Goal: Information Seeking & Learning: Learn about a topic

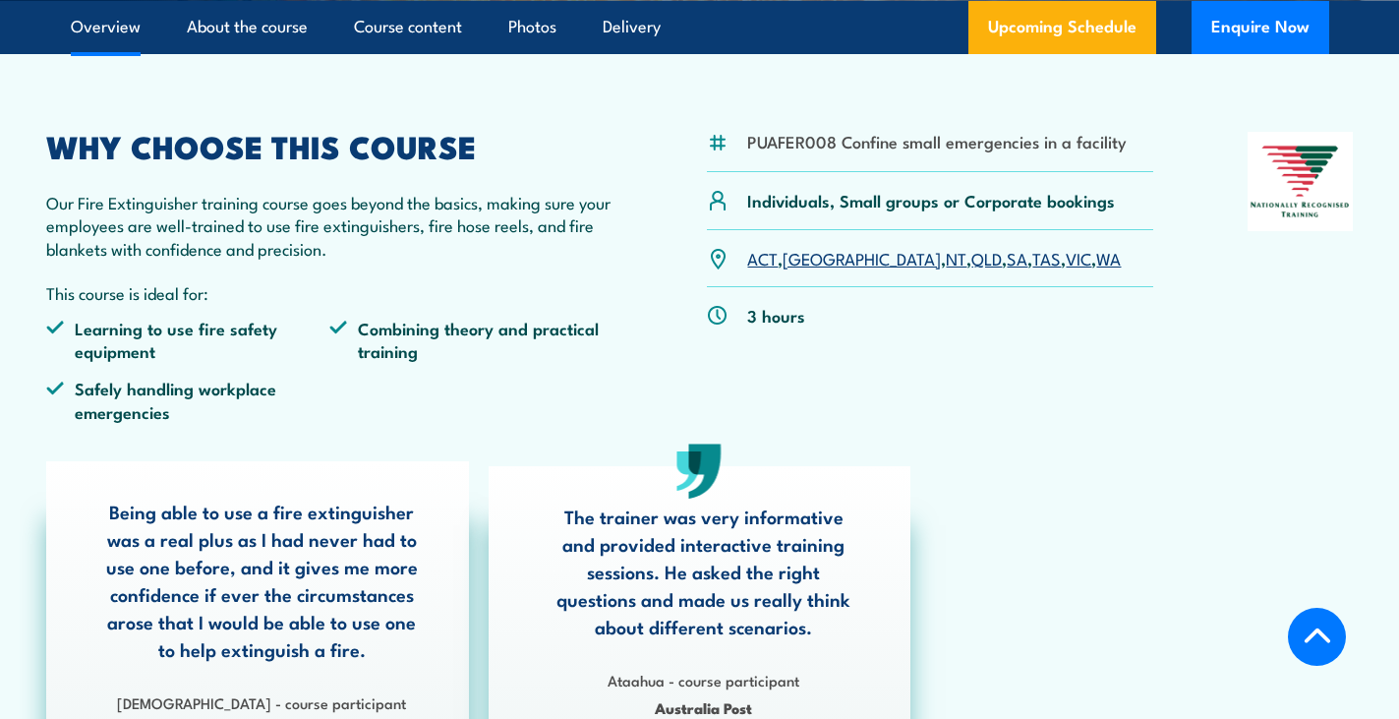
scroll to position [295, 0]
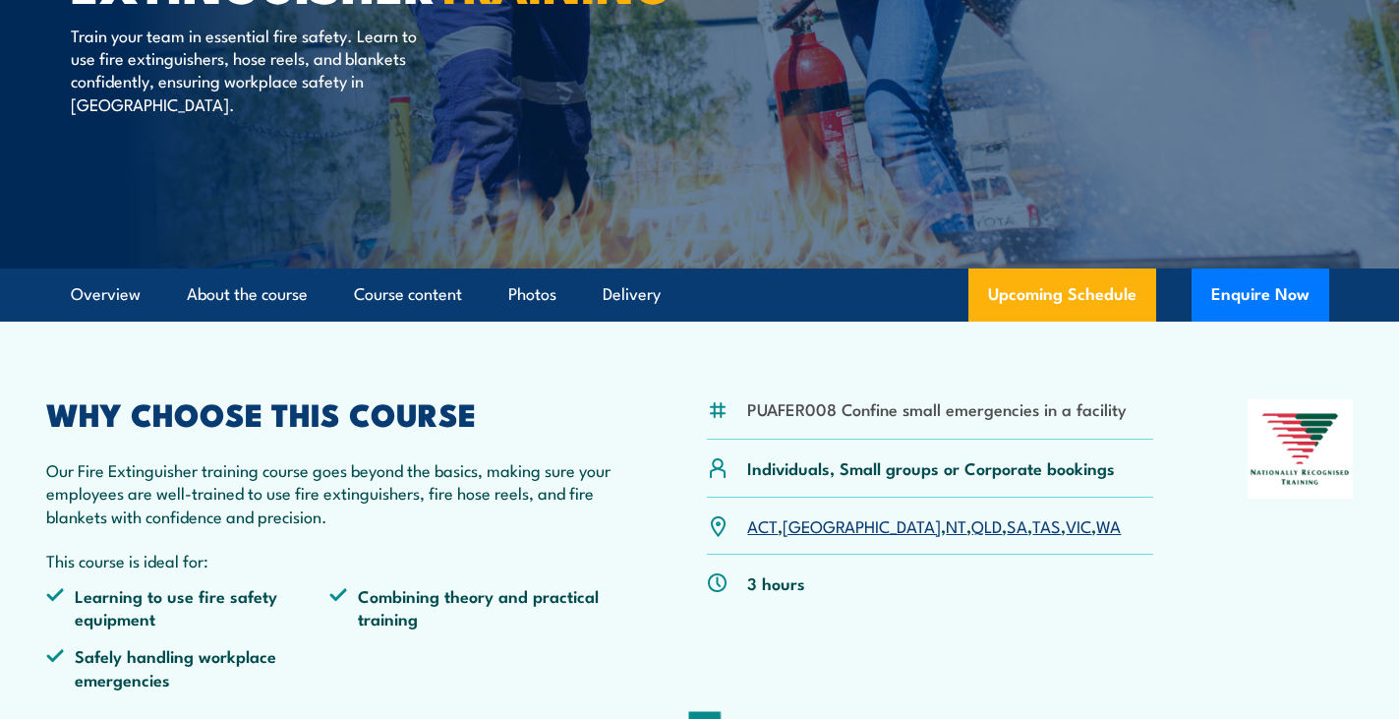
click at [971, 526] on link "QLD" at bounding box center [986, 525] width 30 height 24
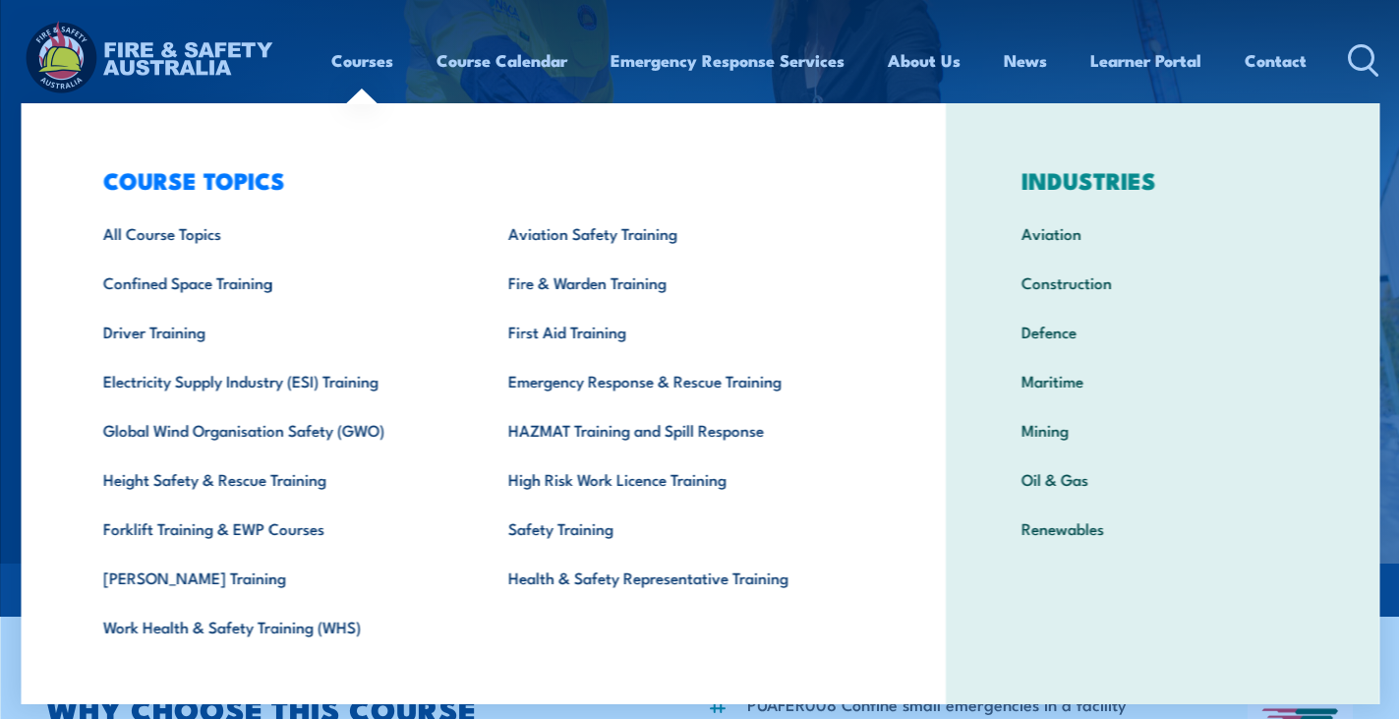
click at [358, 63] on link "Courses" at bounding box center [362, 60] width 62 height 52
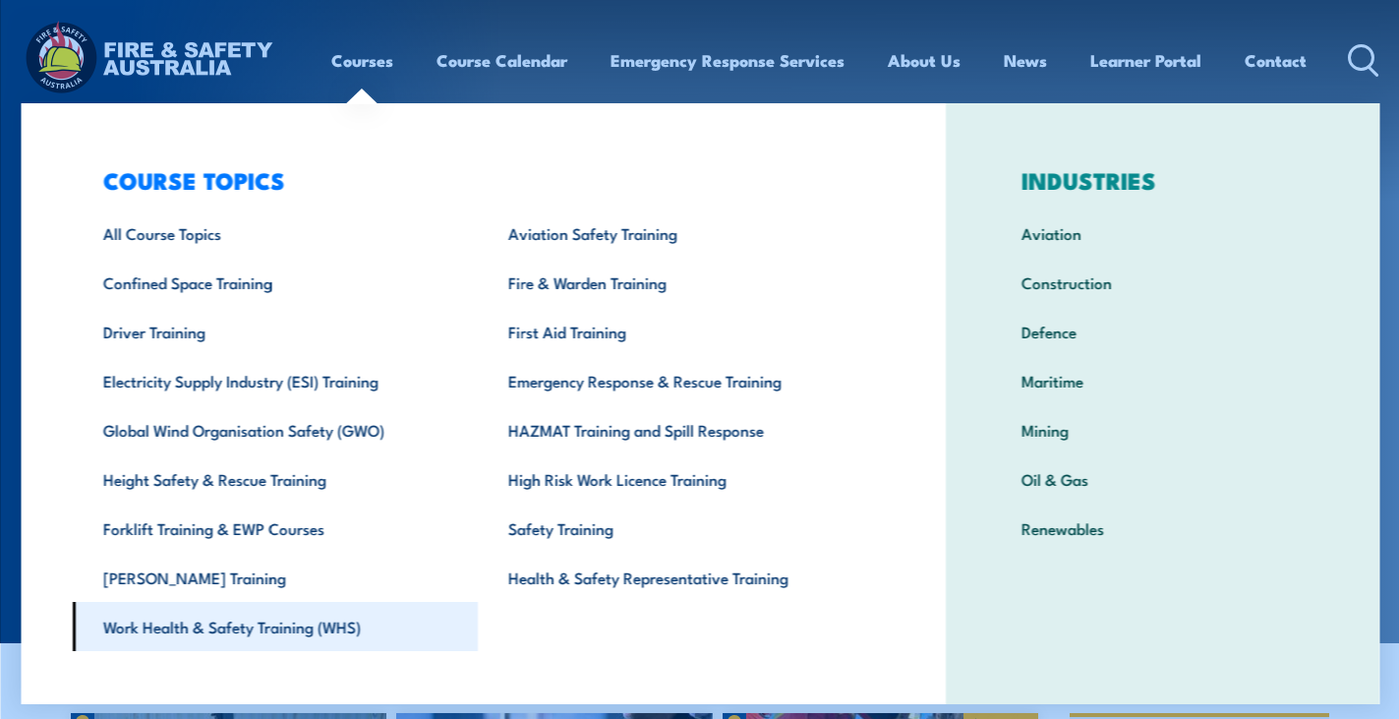
click at [185, 627] on link "Work Health & Safety Training (WHS)" at bounding box center [275, 626] width 406 height 49
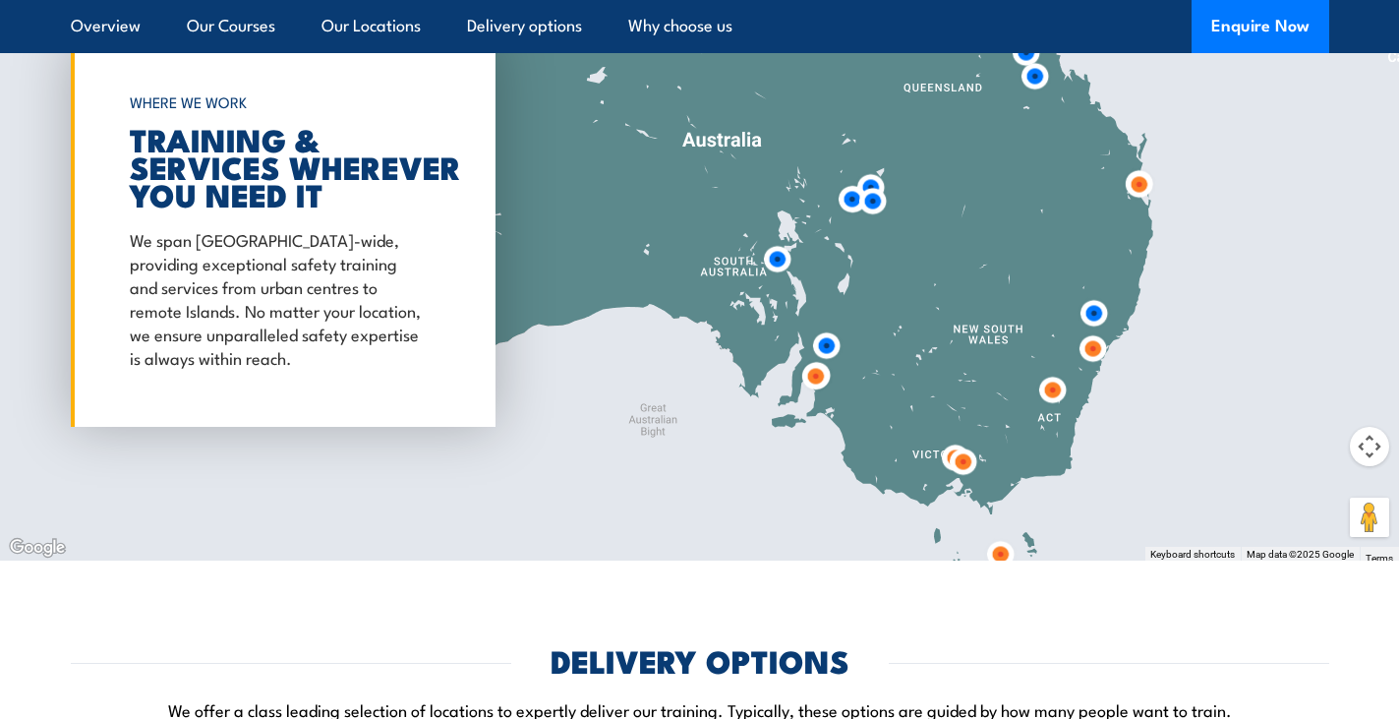
scroll to position [2752, 0]
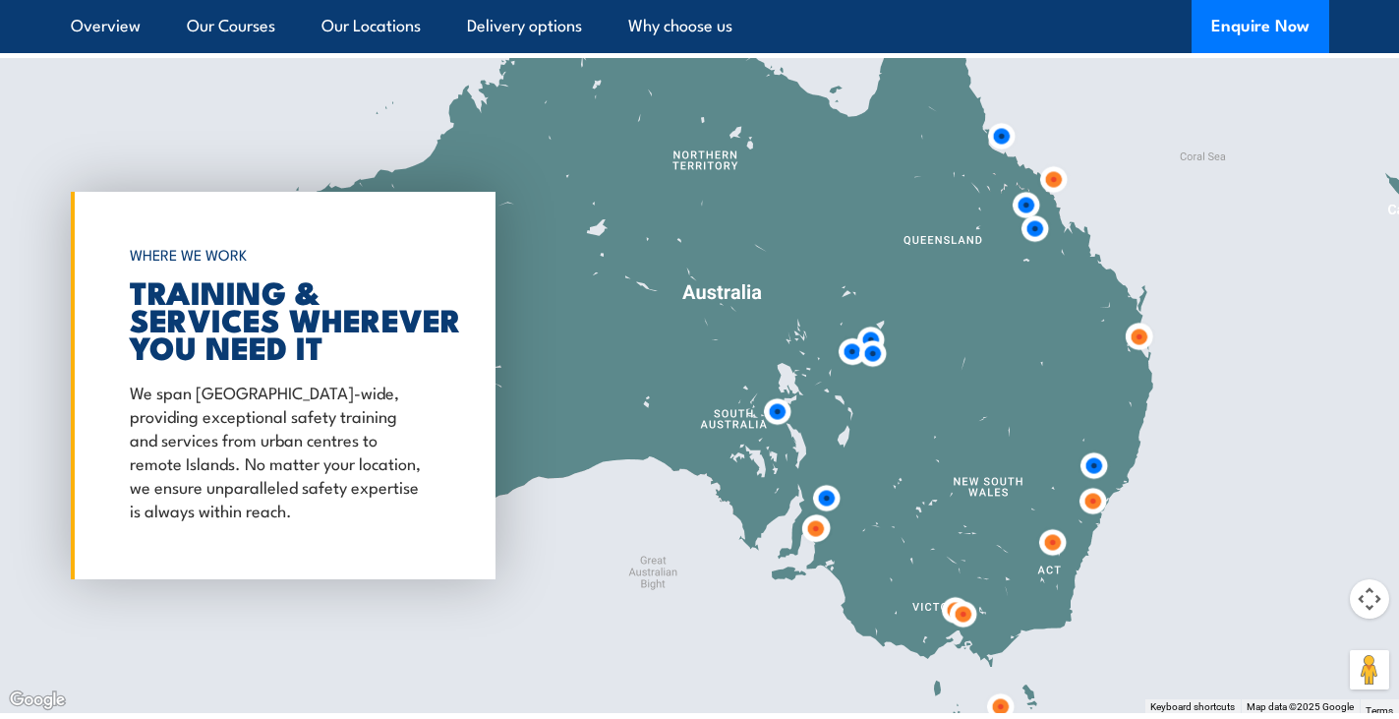
click at [1034, 210] on img at bounding box center [1034, 228] width 36 height 36
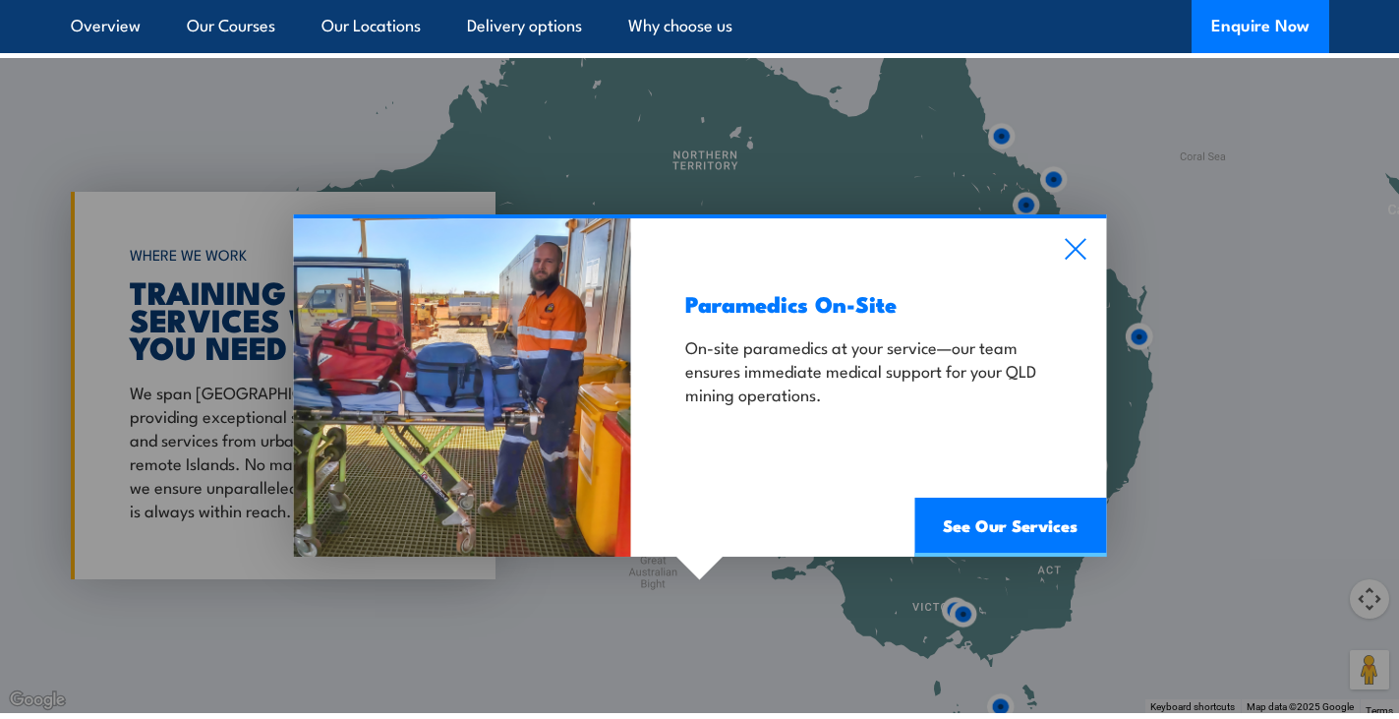
click at [1078, 239] on icon at bounding box center [1075, 249] width 21 height 21
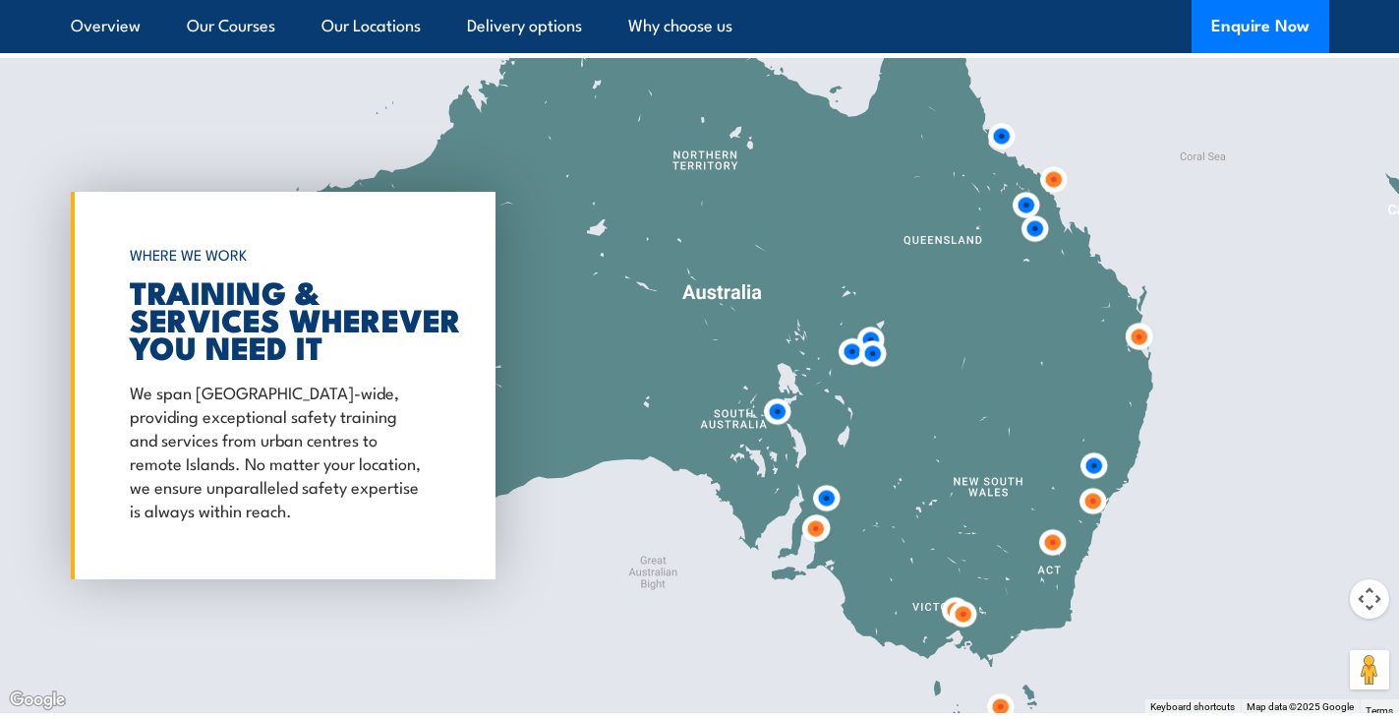
click at [1029, 187] on img at bounding box center [1026, 205] width 36 height 36
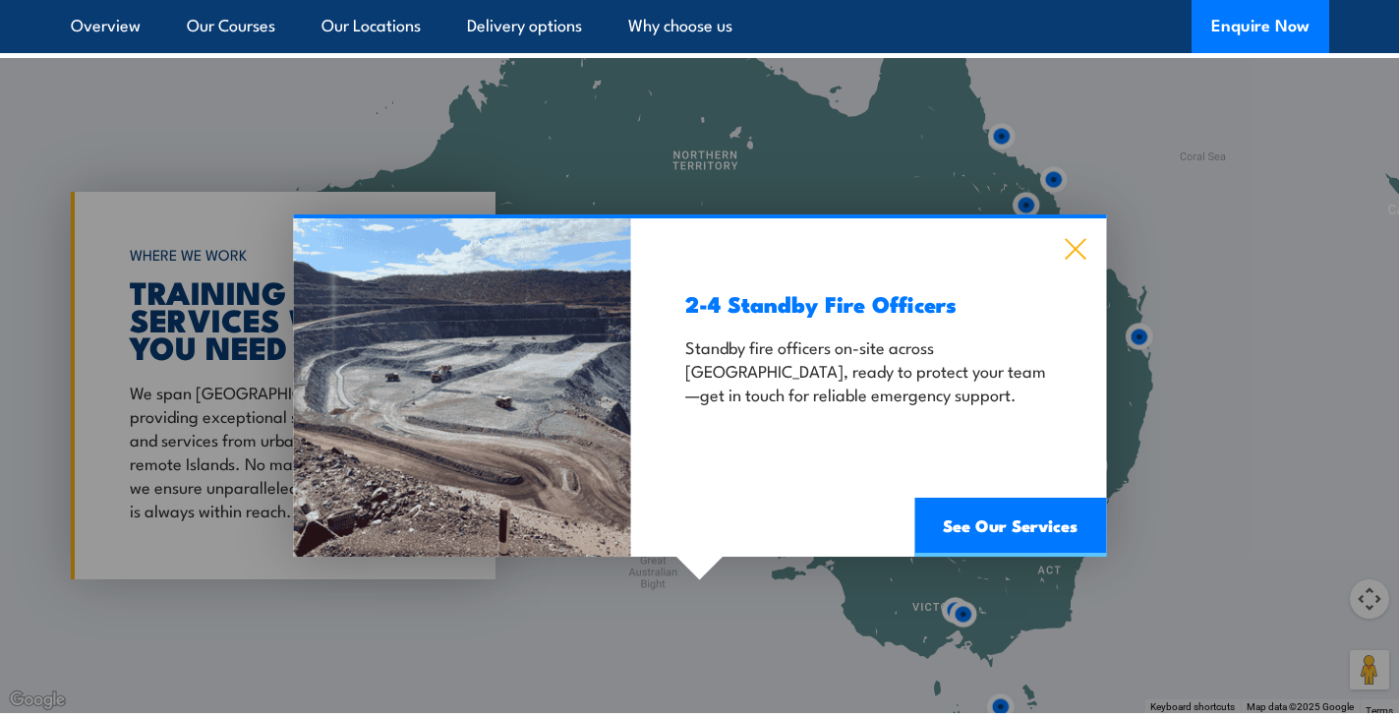
click at [1077, 238] on icon at bounding box center [1075, 249] width 23 height 22
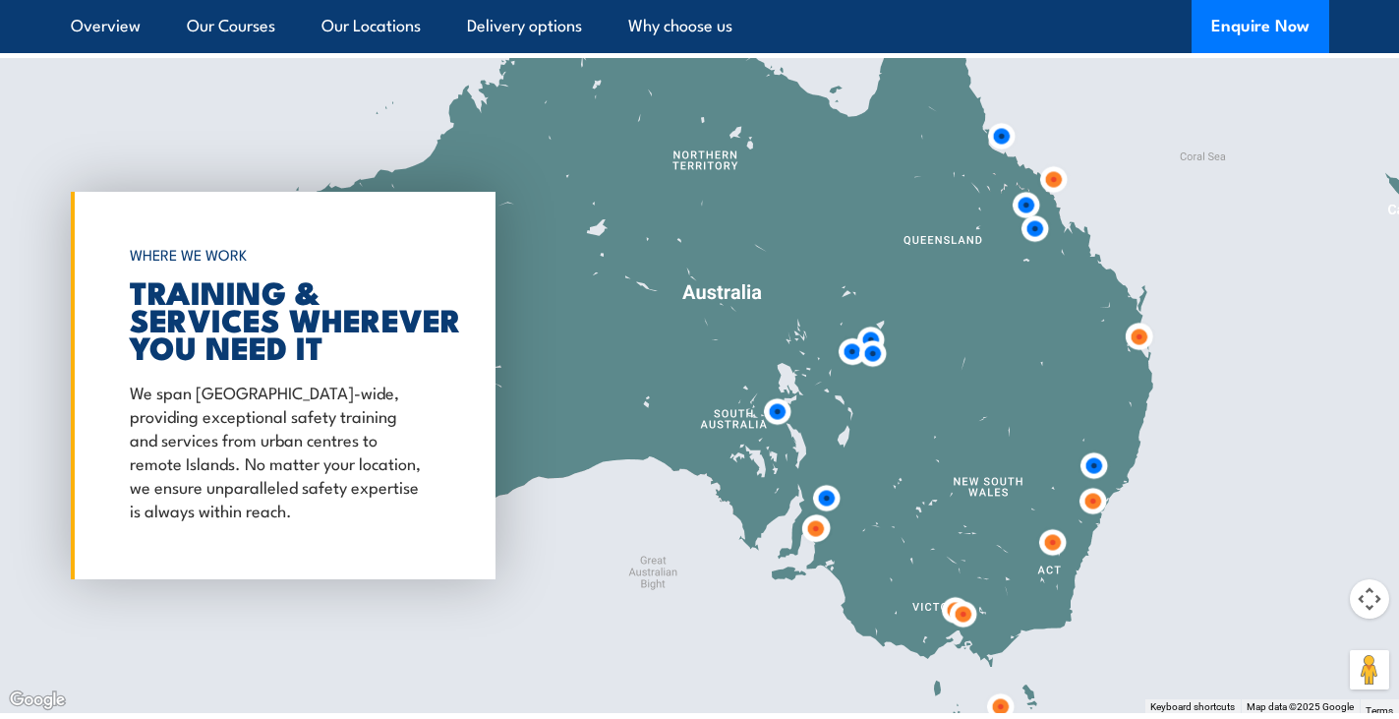
click at [1003, 118] on img at bounding box center [1001, 136] width 36 height 36
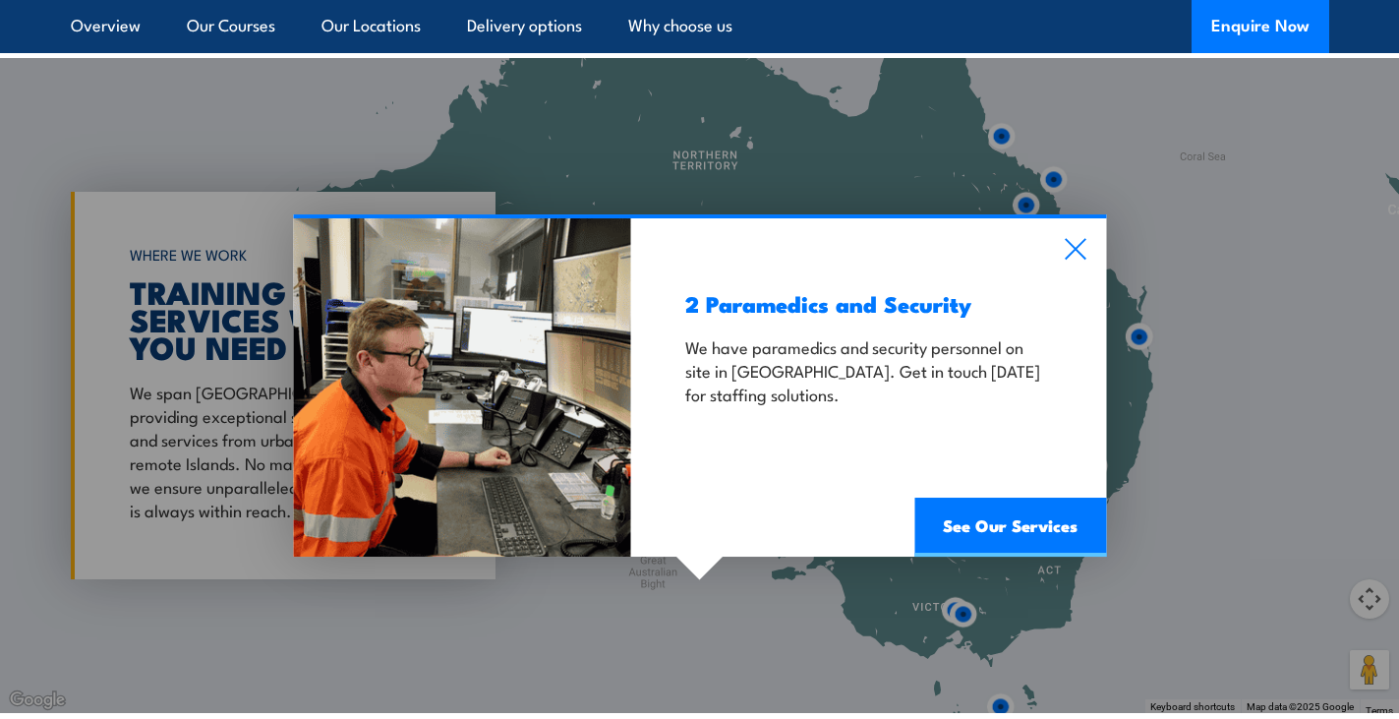
click at [1077, 233] on icon at bounding box center [1075, 243] width 21 height 21
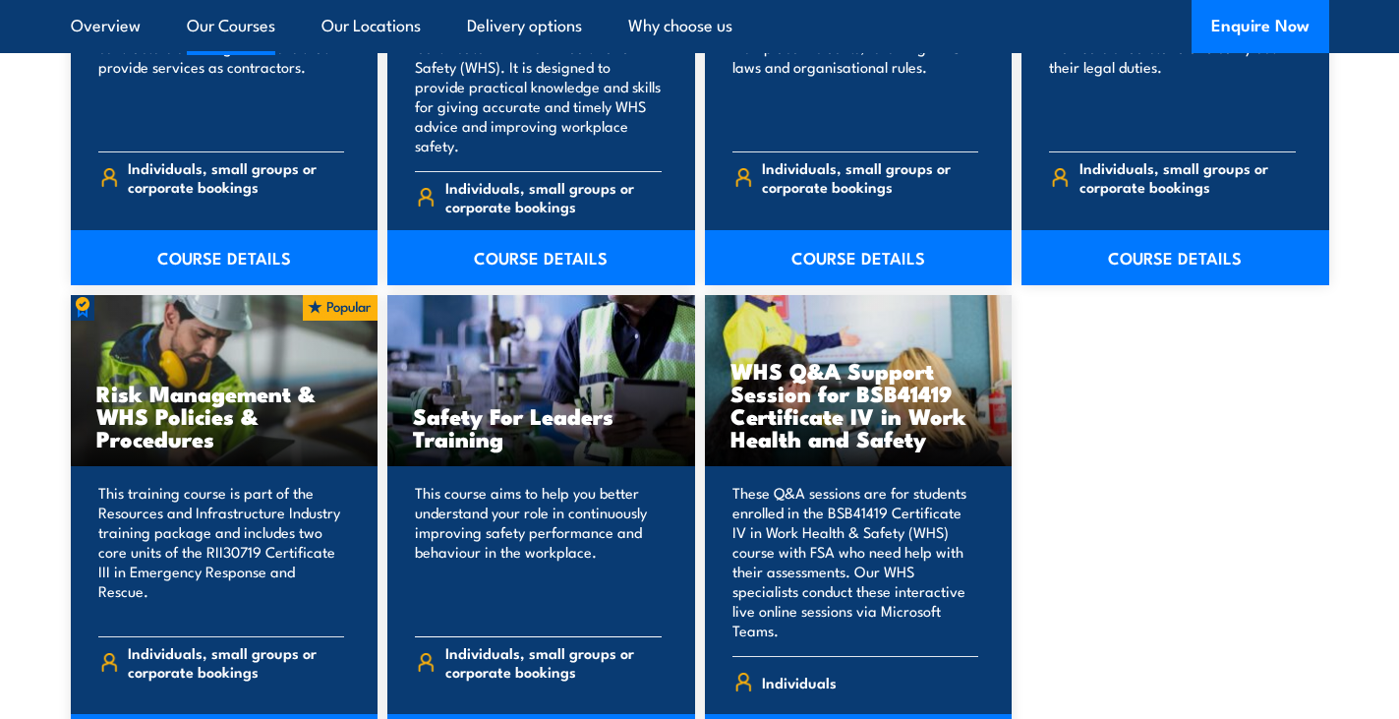
scroll to position [1573, 0]
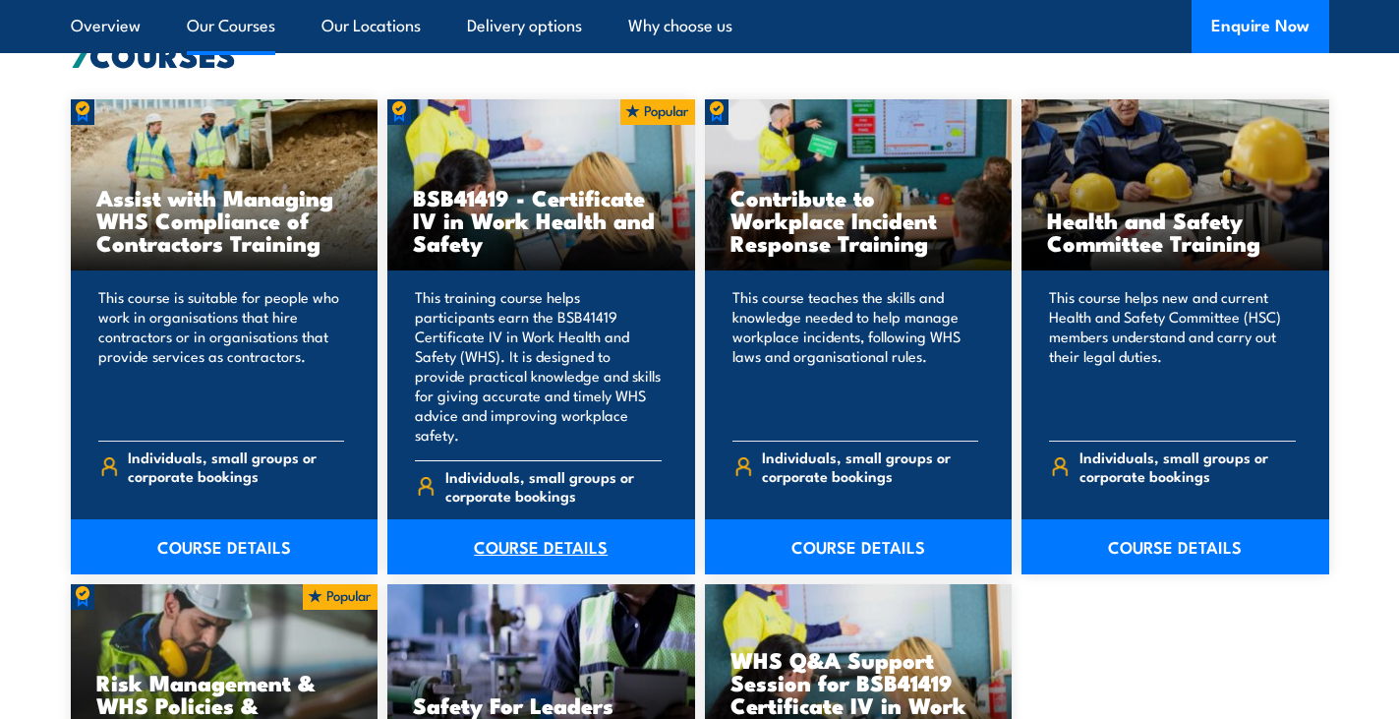
click at [596, 525] on link "COURSE DETAILS" at bounding box center [541, 546] width 308 height 55
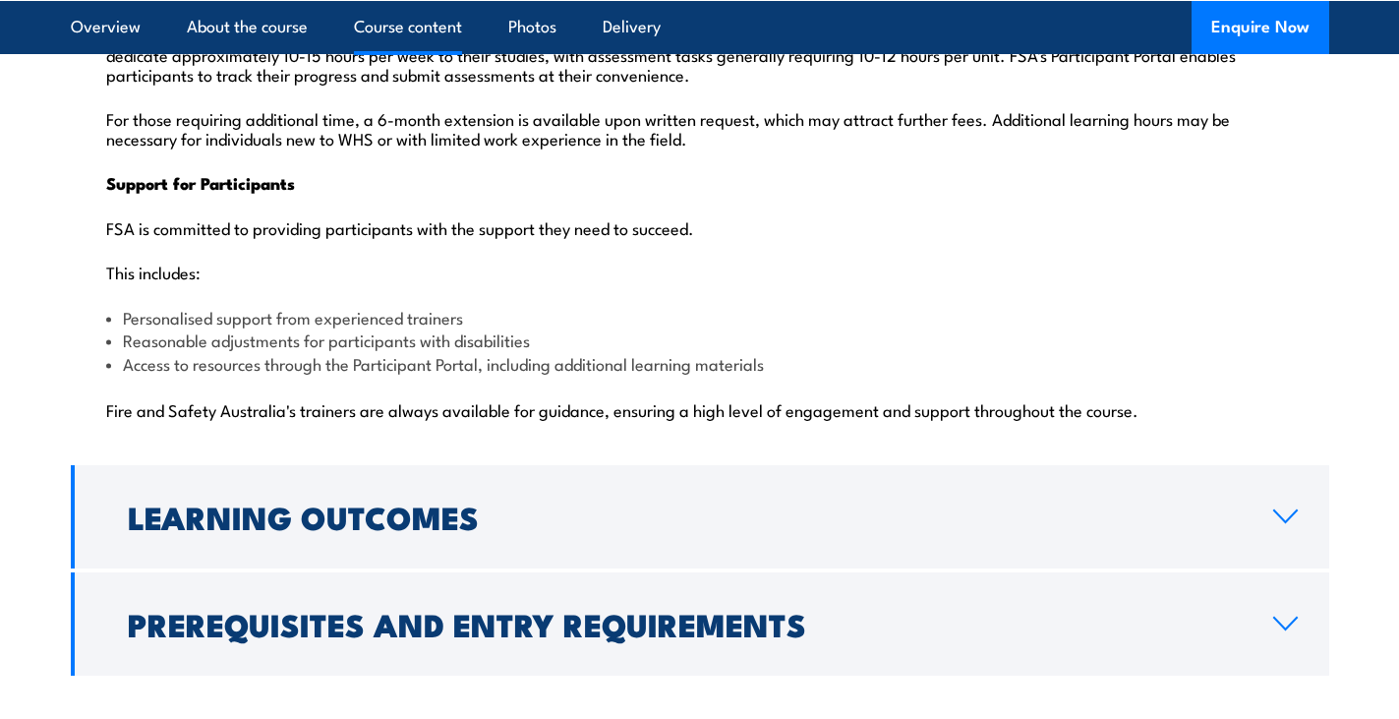
scroll to position [5013, 0]
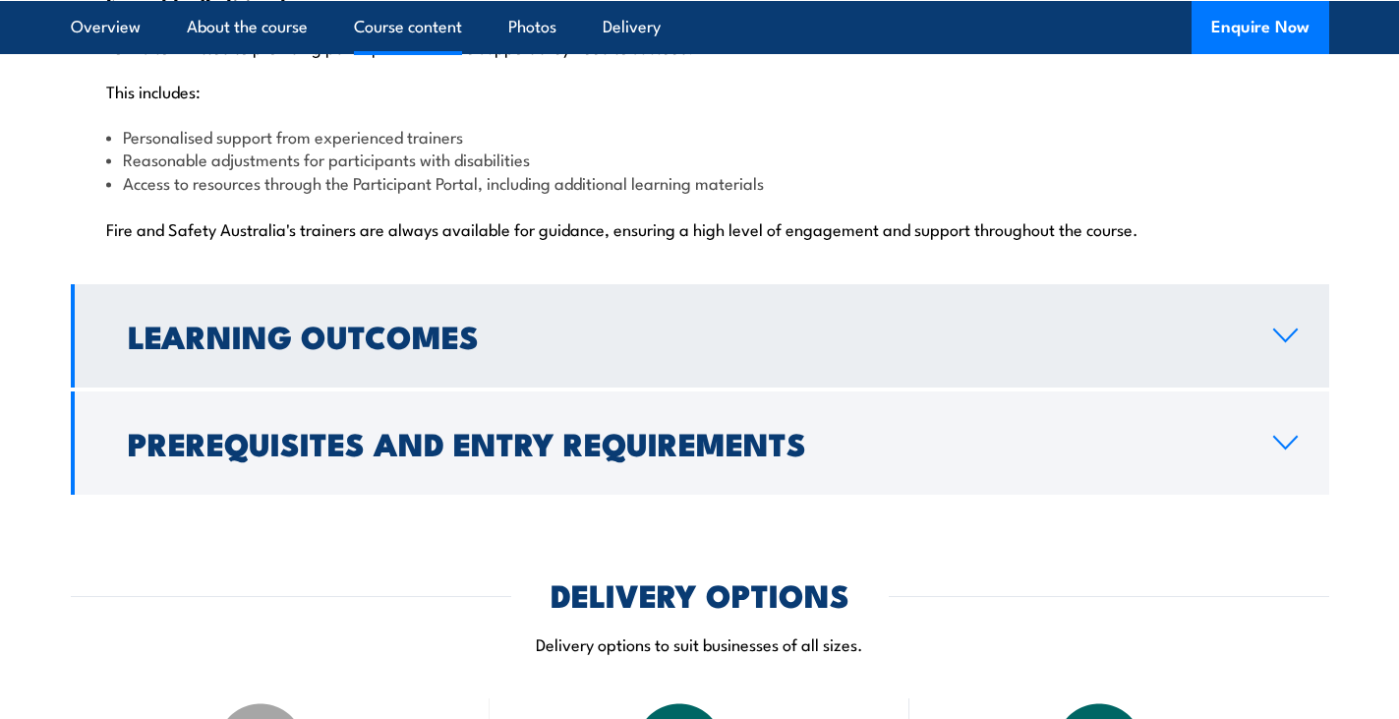
click at [633, 321] on h2 "Learning Outcomes" at bounding box center [685, 335] width 1114 height 28
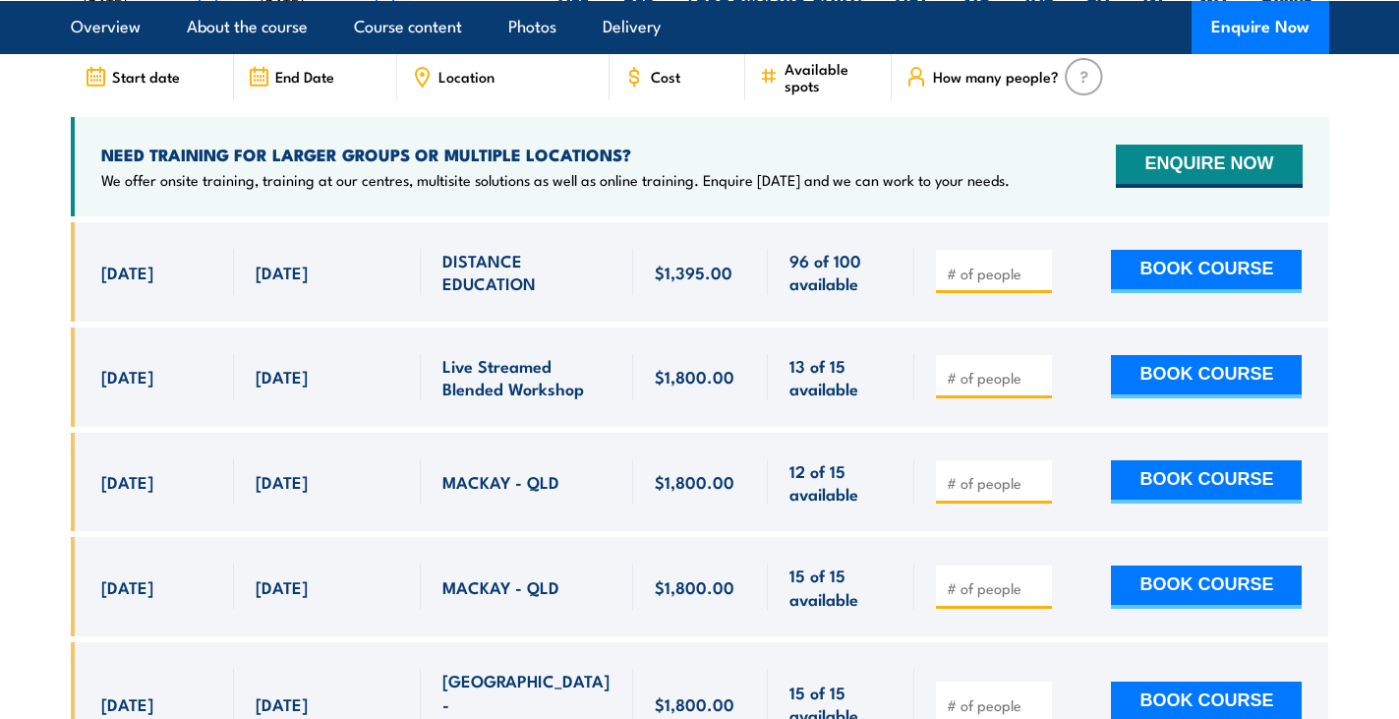
scroll to position [3971, 0]
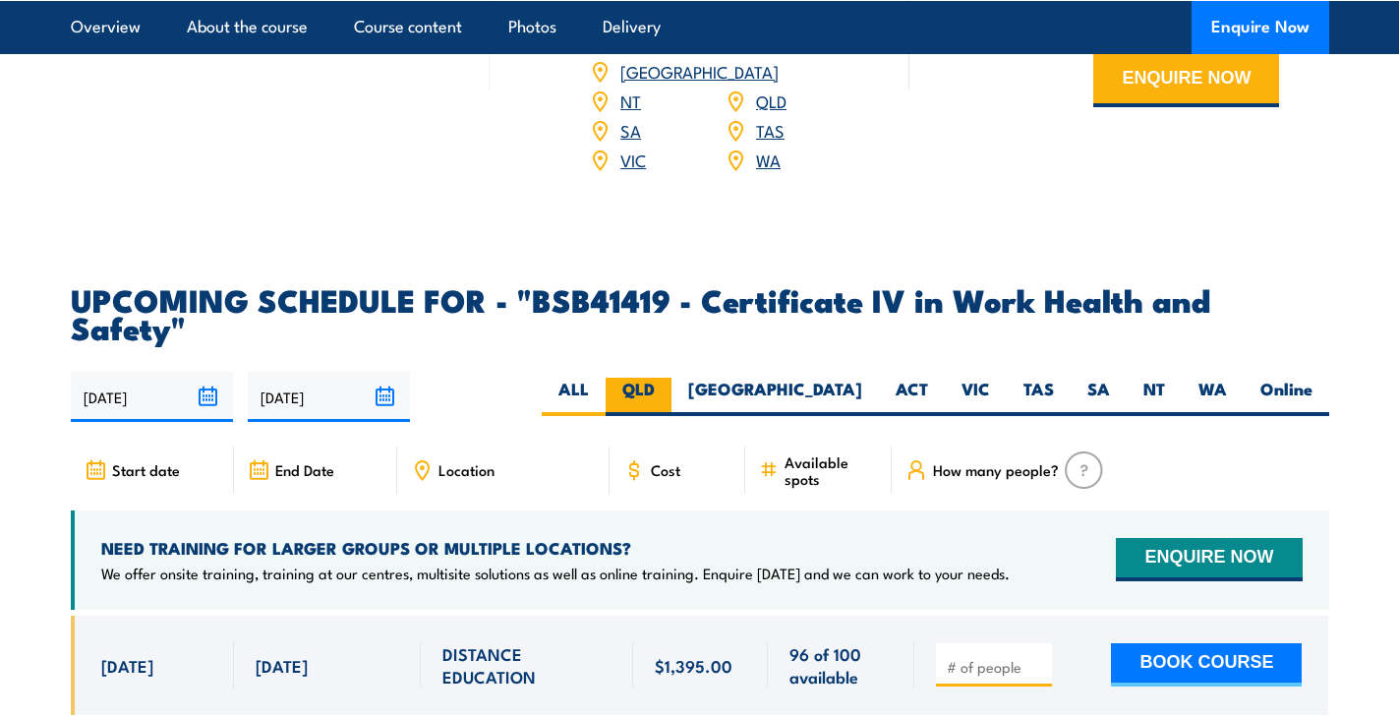
click at [671, 377] on label "QLD" at bounding box center [639, 396] width 66 height 38
click at [667, 377] on input "QLD" at bounding box center [661, 383] width 13 height 13
radio input "true"
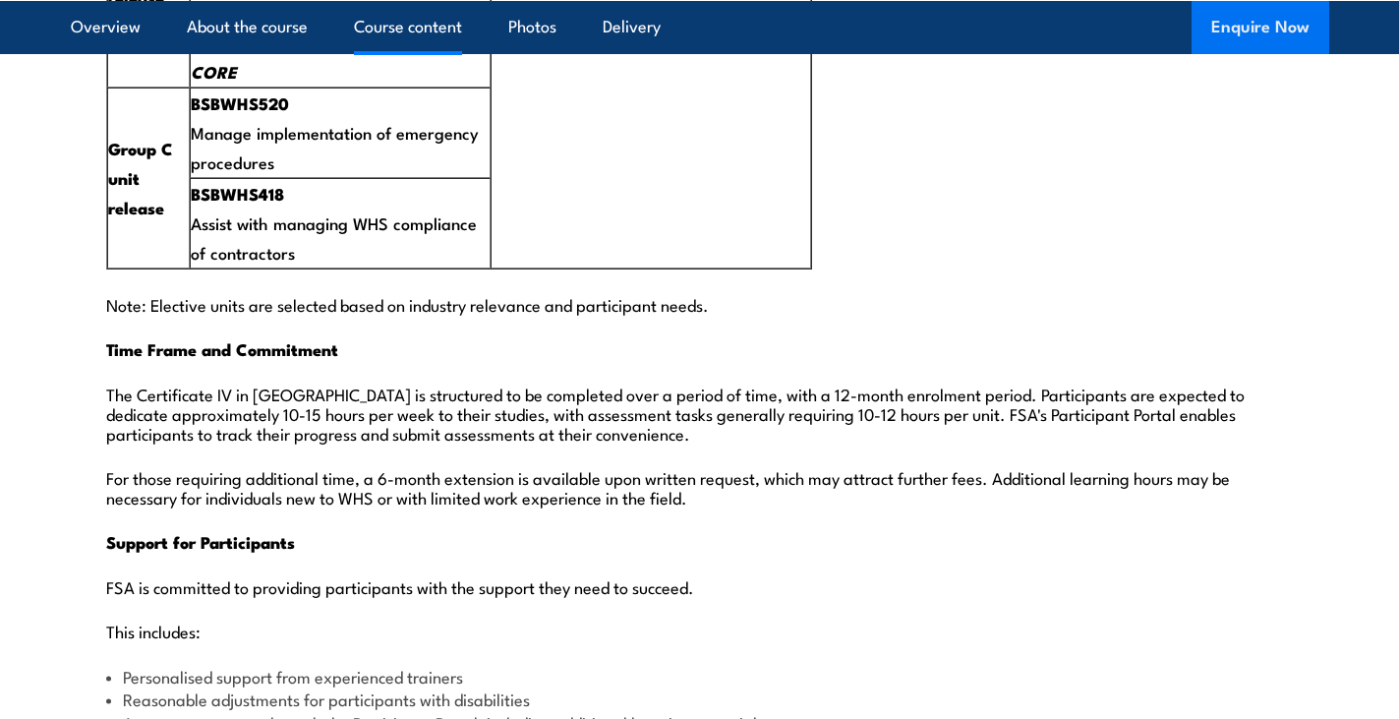
scroll to position [5042, 0]
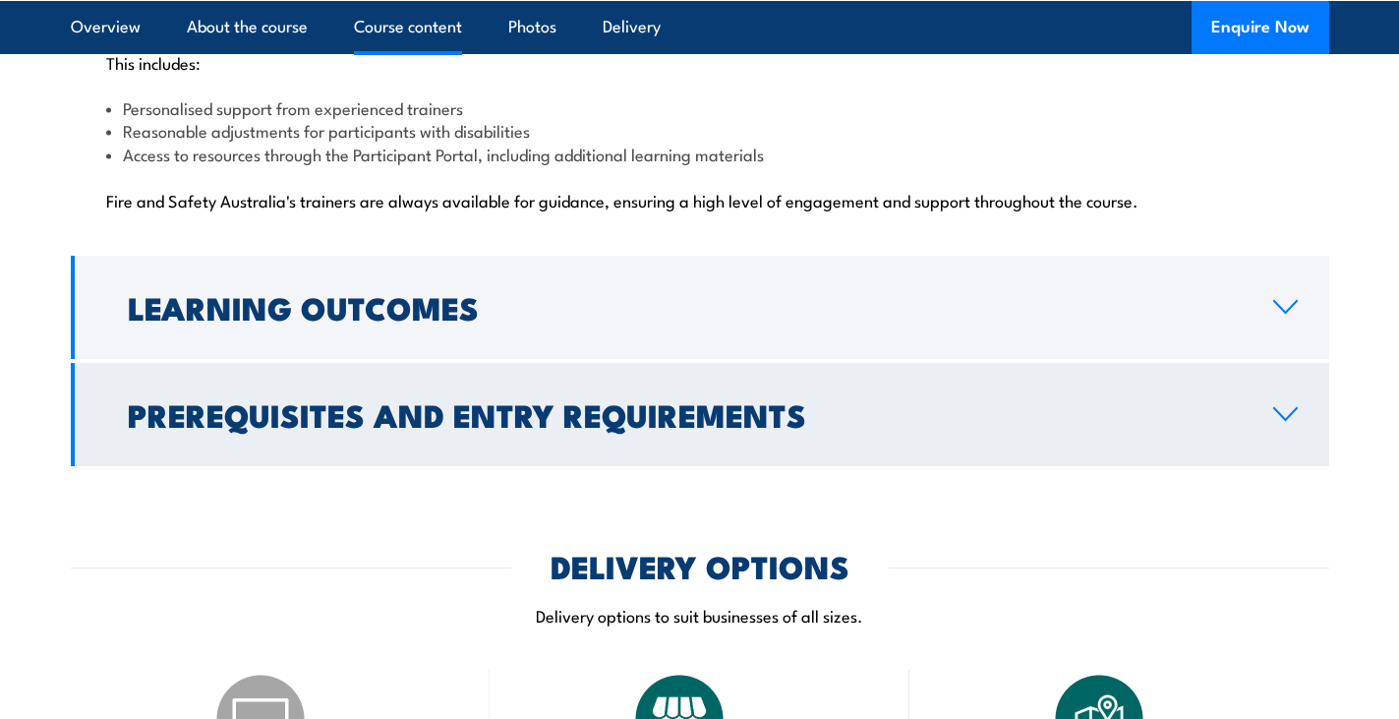
click at [1286, 363] on link "Prerequisites and Entry Requirements" at bounding box center [700, 414] width 1258 height 103
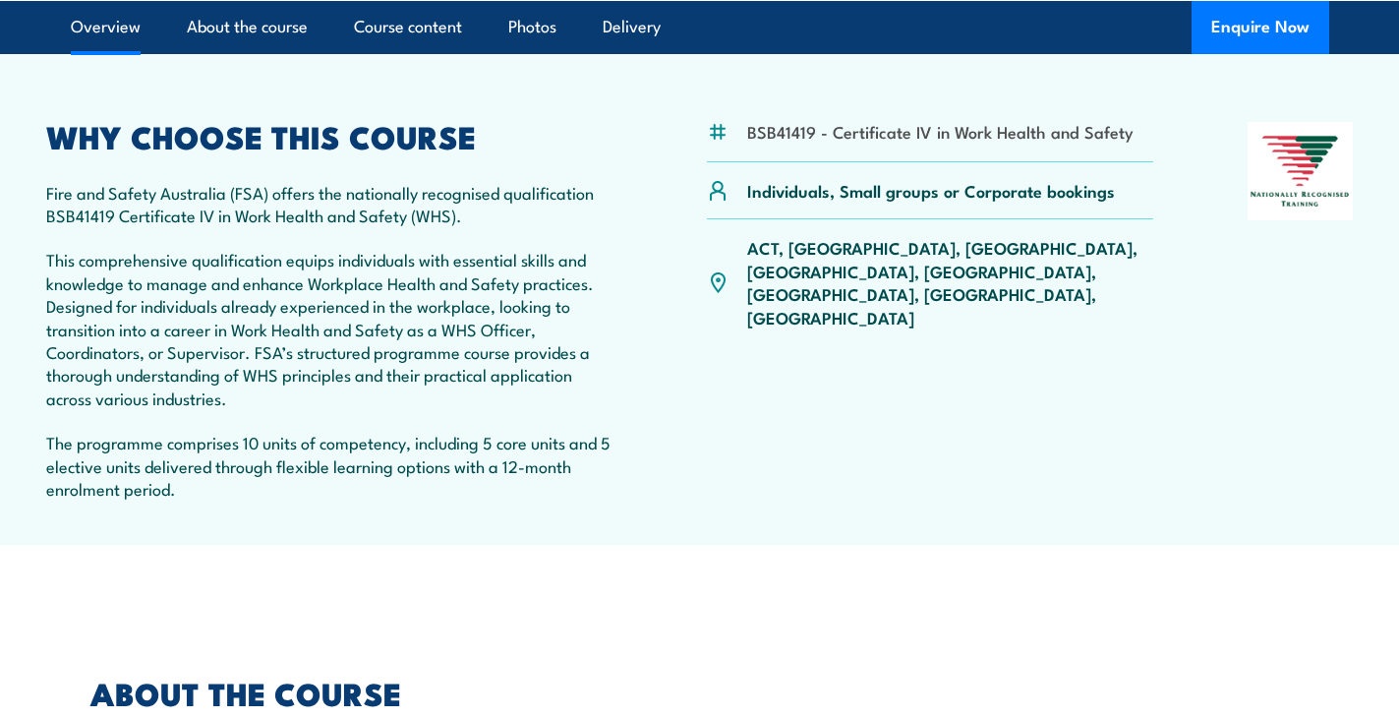
scroll to position [0, 0]
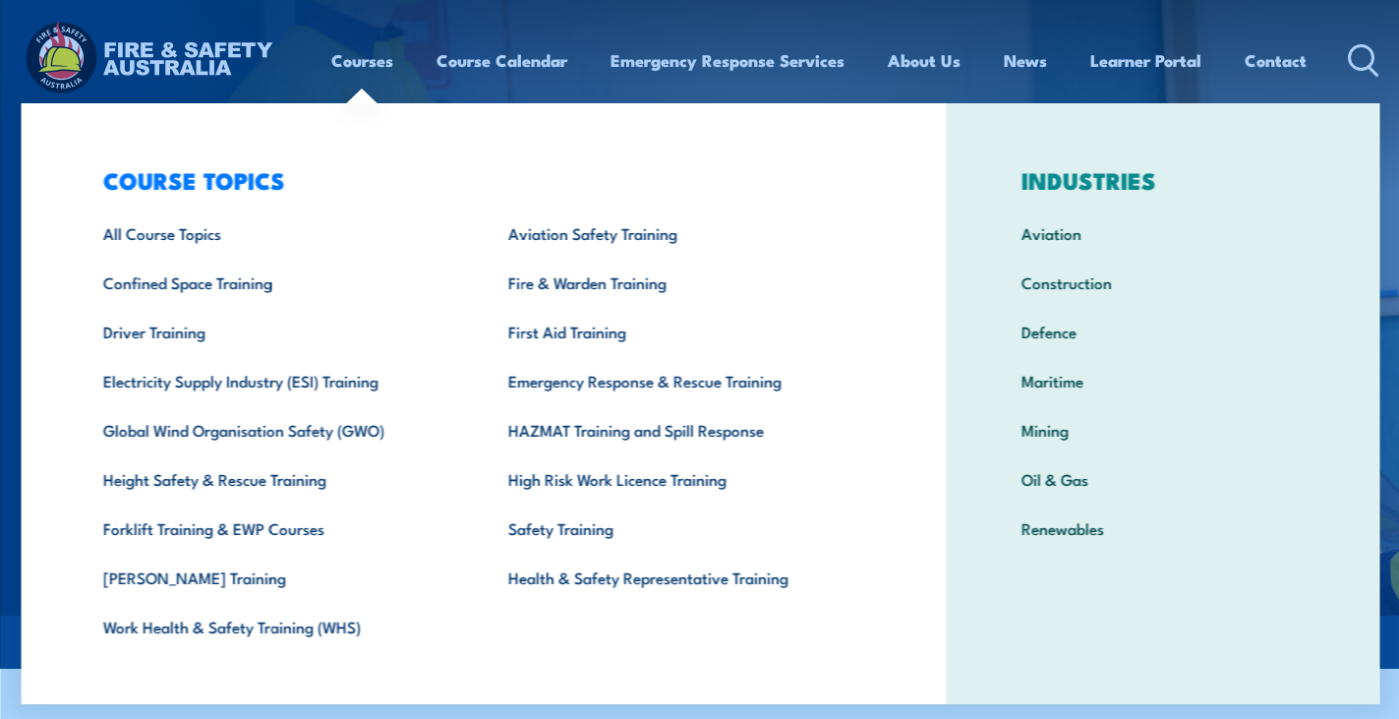
click at [367, 64] on link "Courses" at bounding box center [362, 60] width 62 height 52
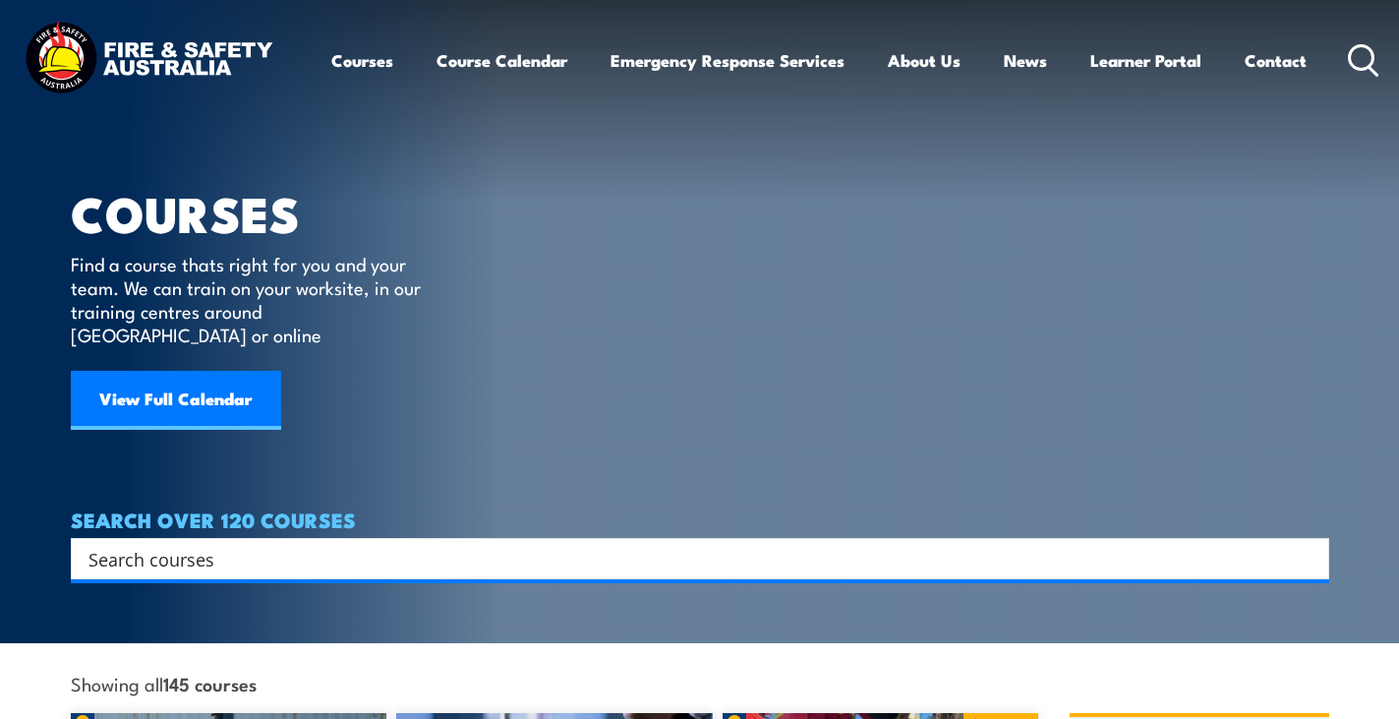
click at [364, 61] on link "Courses" at bounding box center [362, 60] width 62 height 52
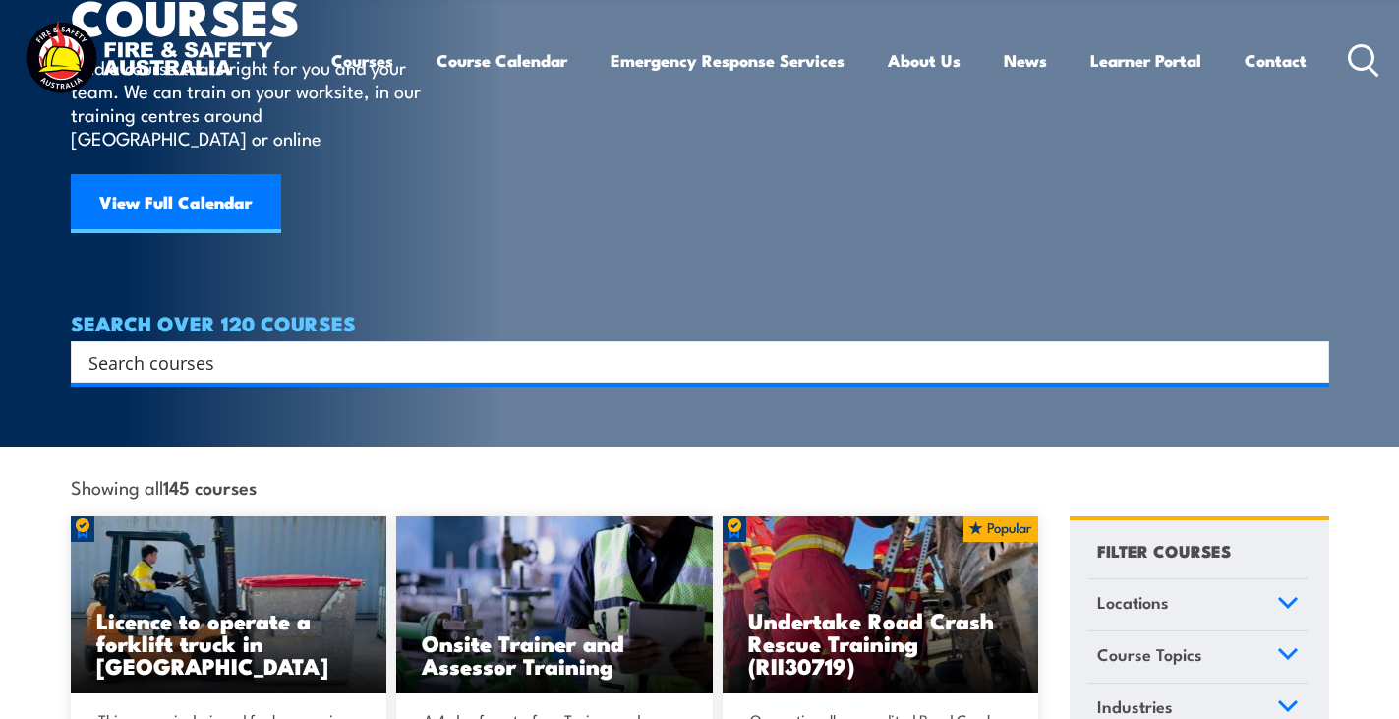
scroll to position [295, 0]
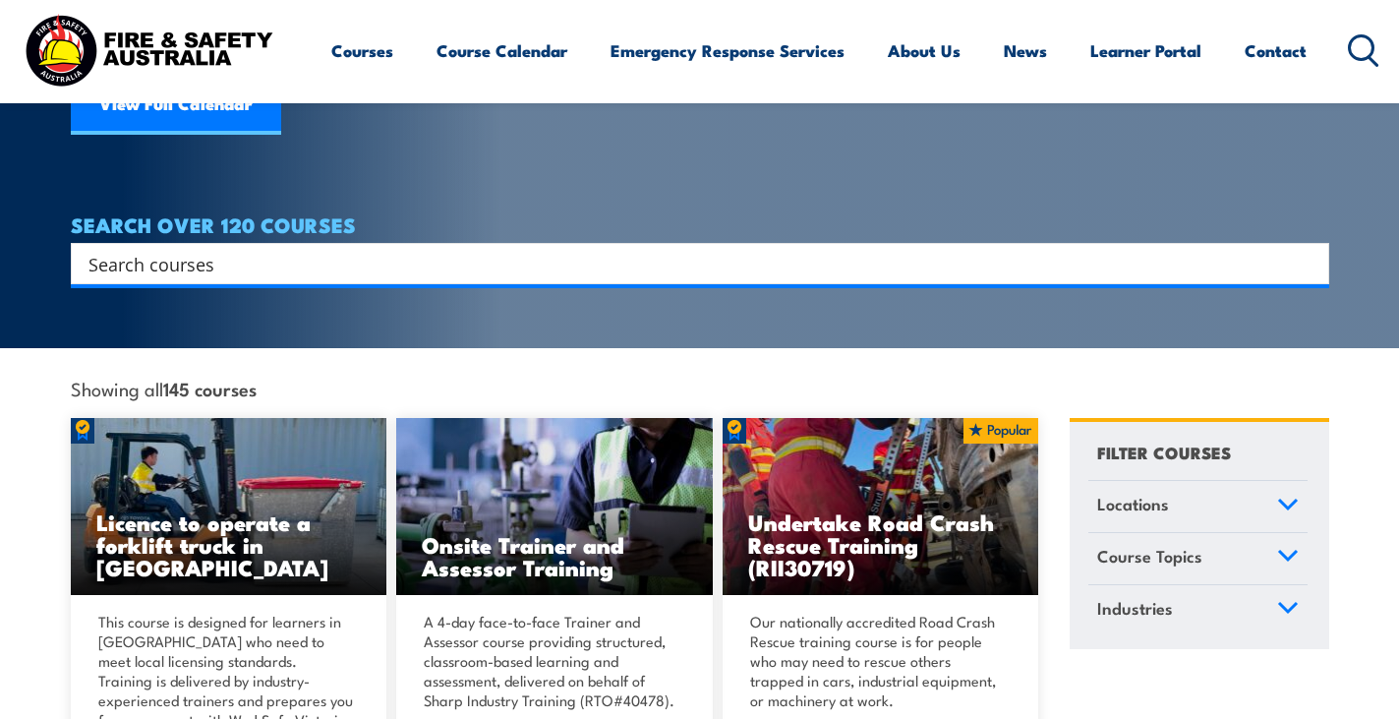
click at [1280, 499] on icon at bounding box center [1288, 503] width 18 height 9
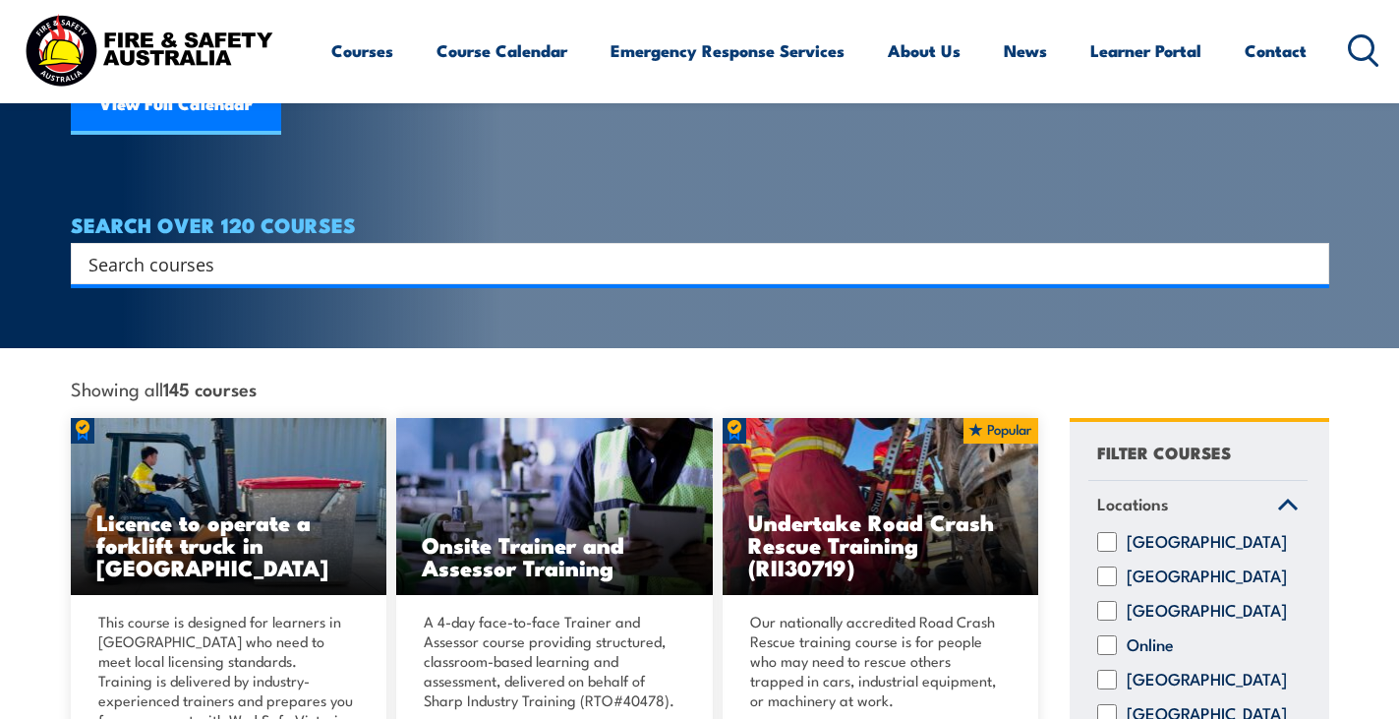
scroll to position [33, 0]
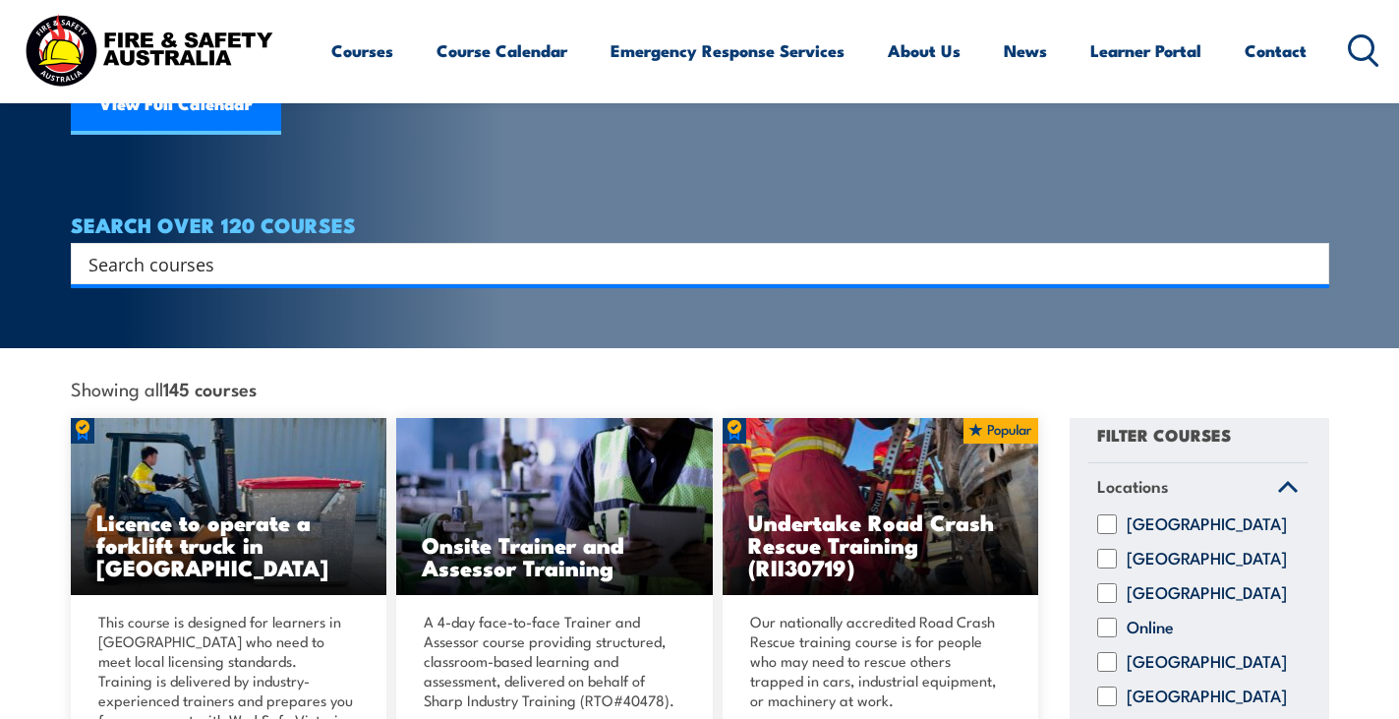
click at [1108, 652] on input "[GEOGRAPHIC_DATA]" at bounding box center [1107, 662] width 20 height 20
checkbox input "true"
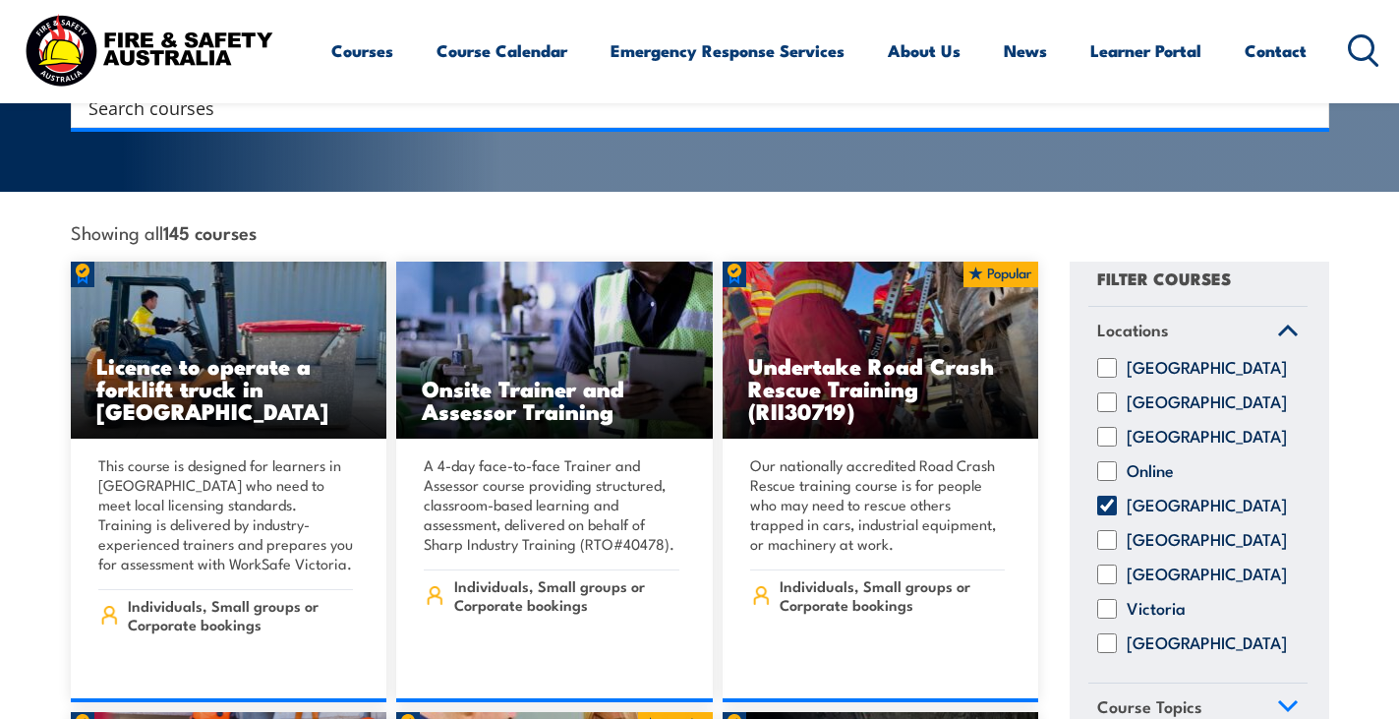
scroll to position [492, 0]
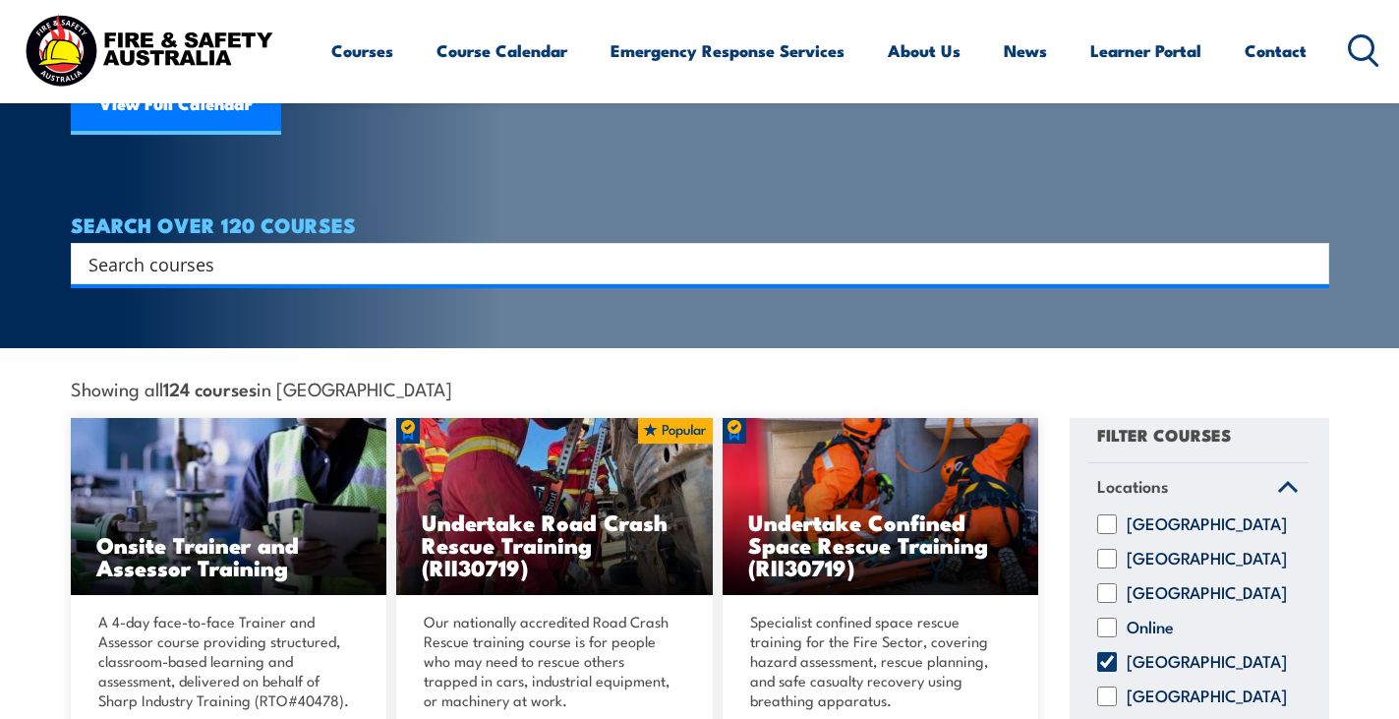
scroll to position [33, 0]
click at [1278, 480] on icon at bounding box center [1288, 487] width 22 height 14
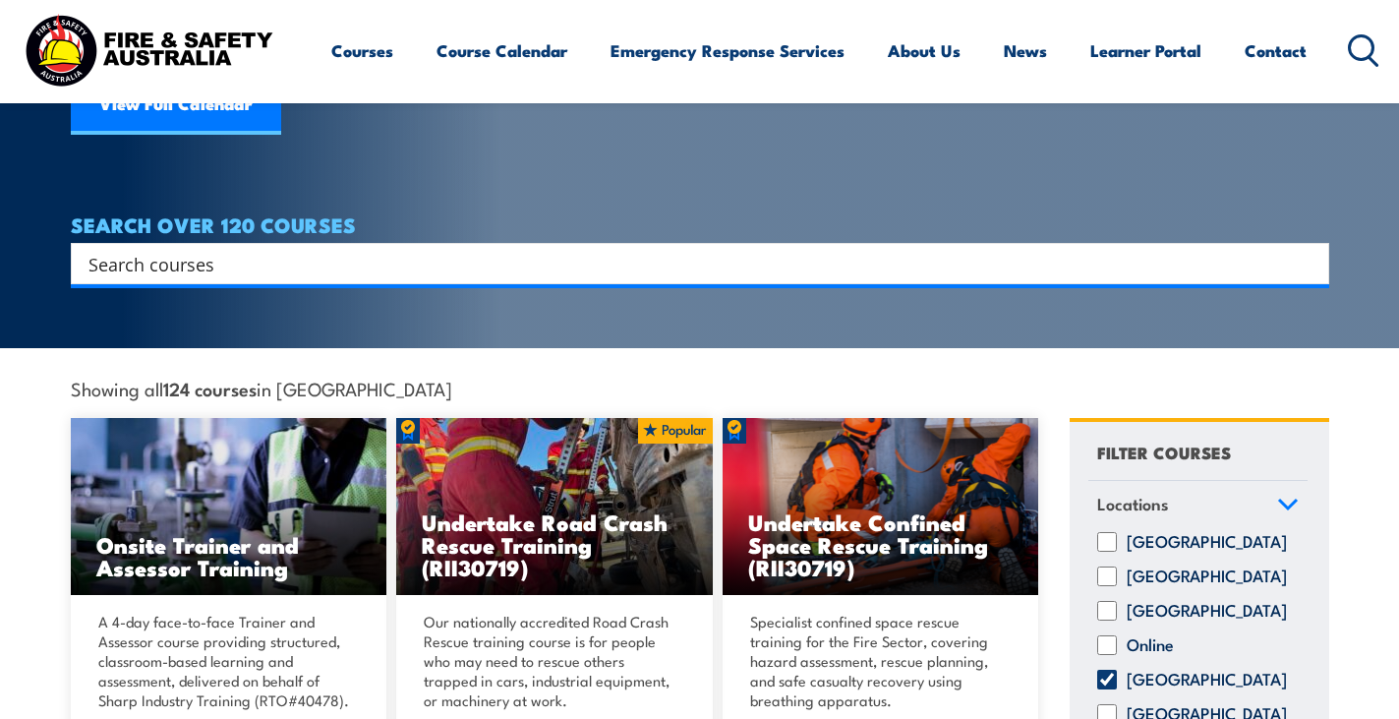
scroll to position [0, 0]
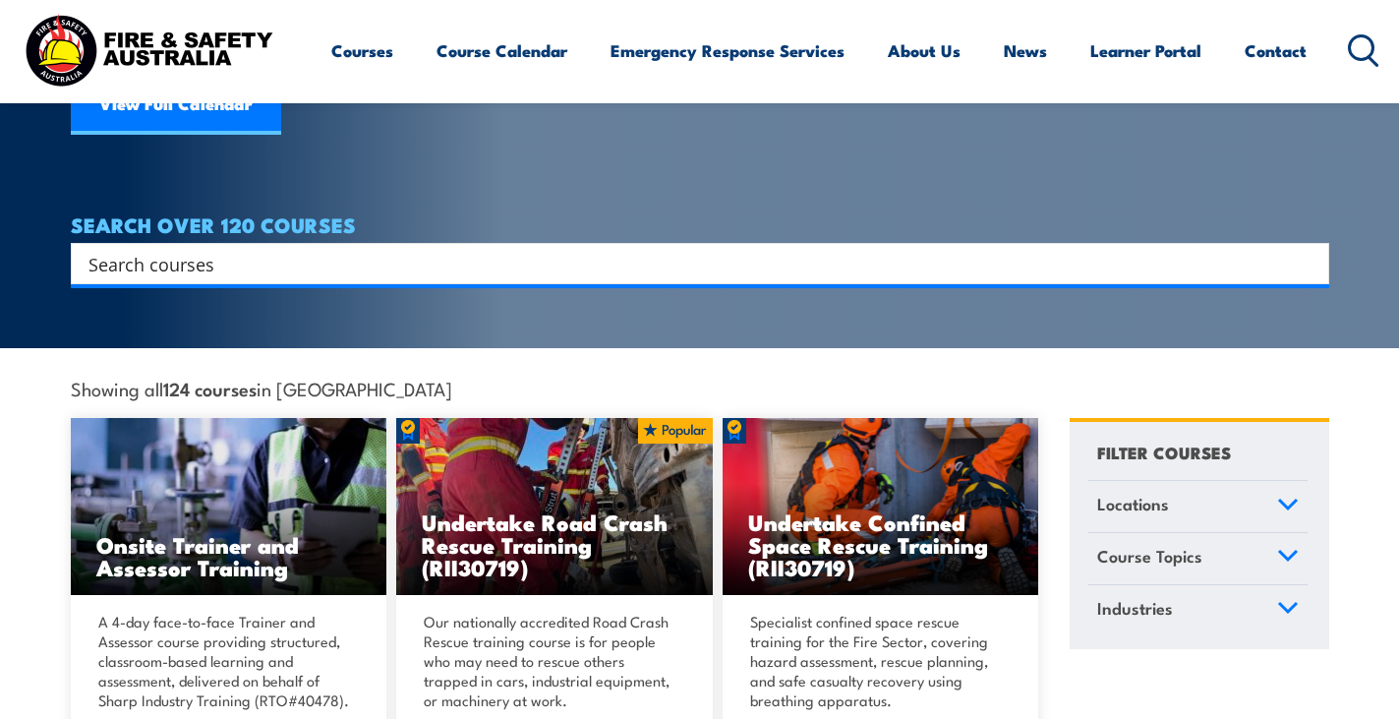
click at [1286, 549] on icon at bounding box center [1288, 556] width 22 height 14
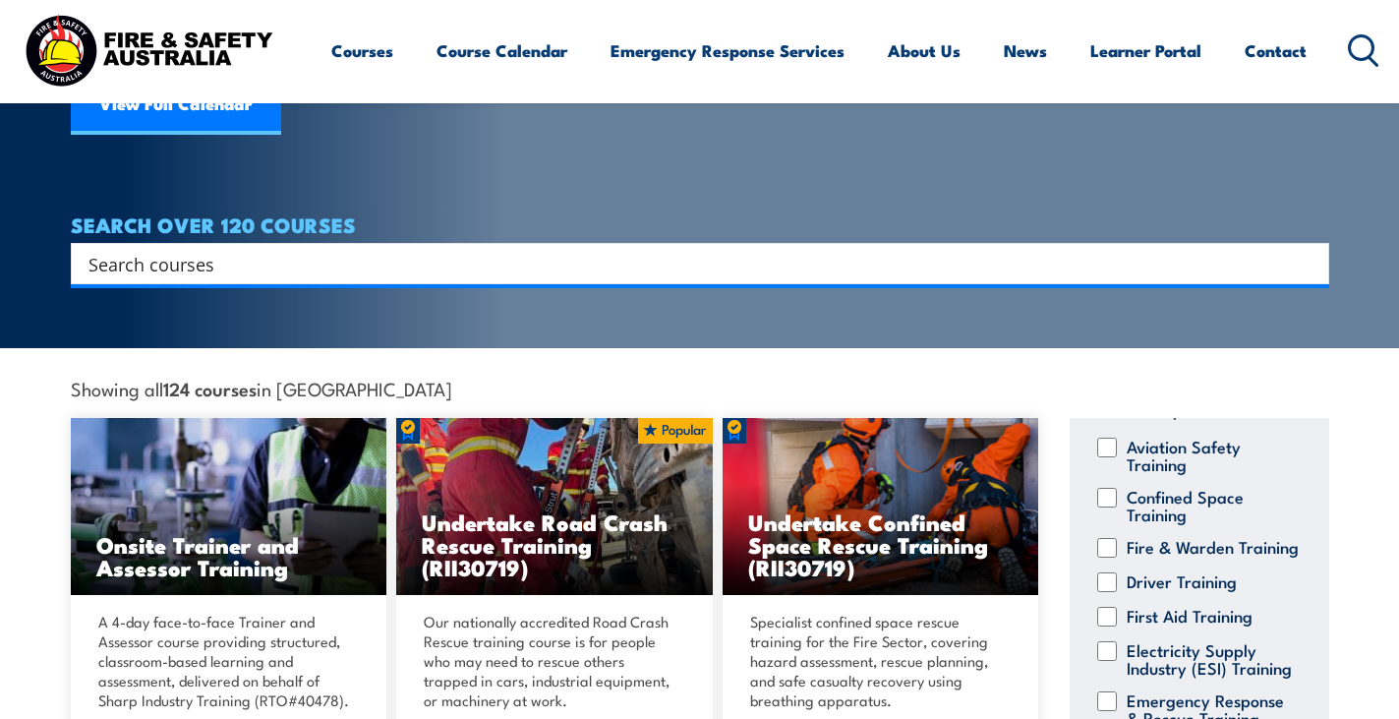
scroll to position [98, 0]
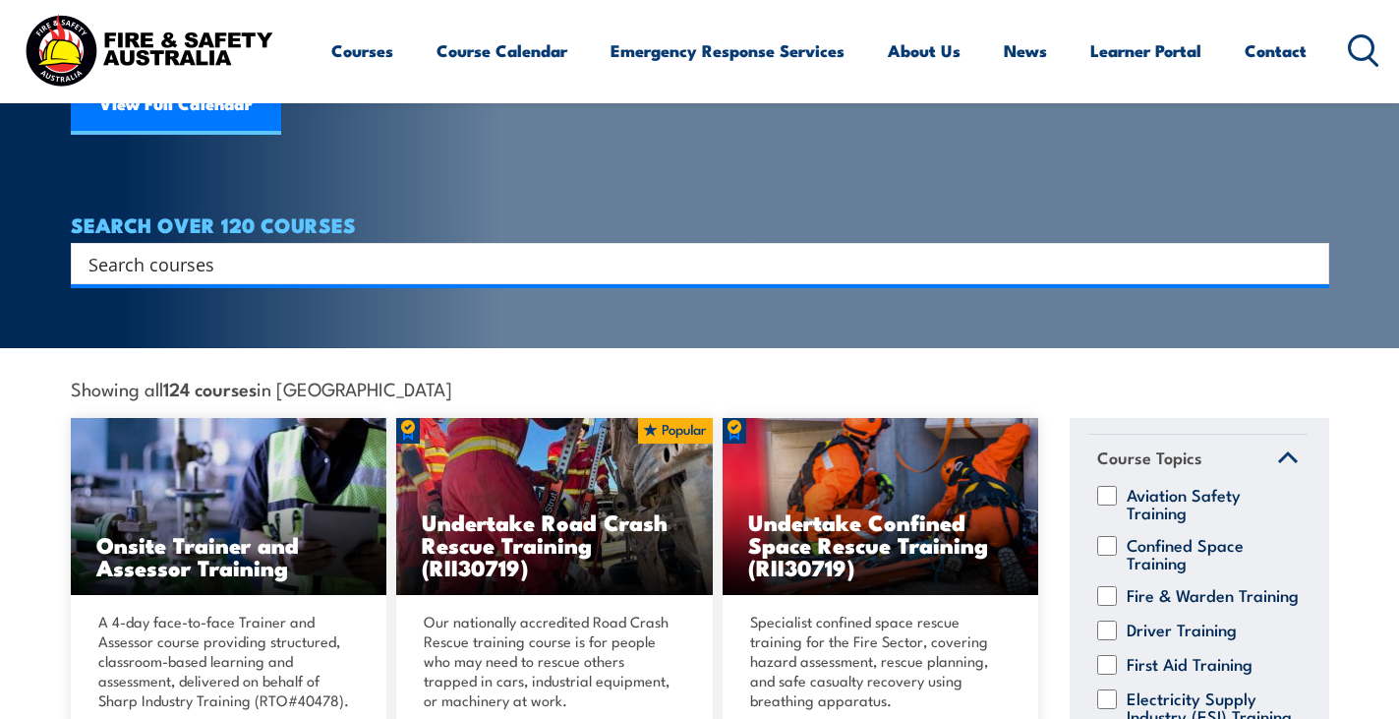
click at [1108, 586] on input "Fire & Warden Training" at bounding box center [1107, 596] width 20 height 20
checkbox input "true"
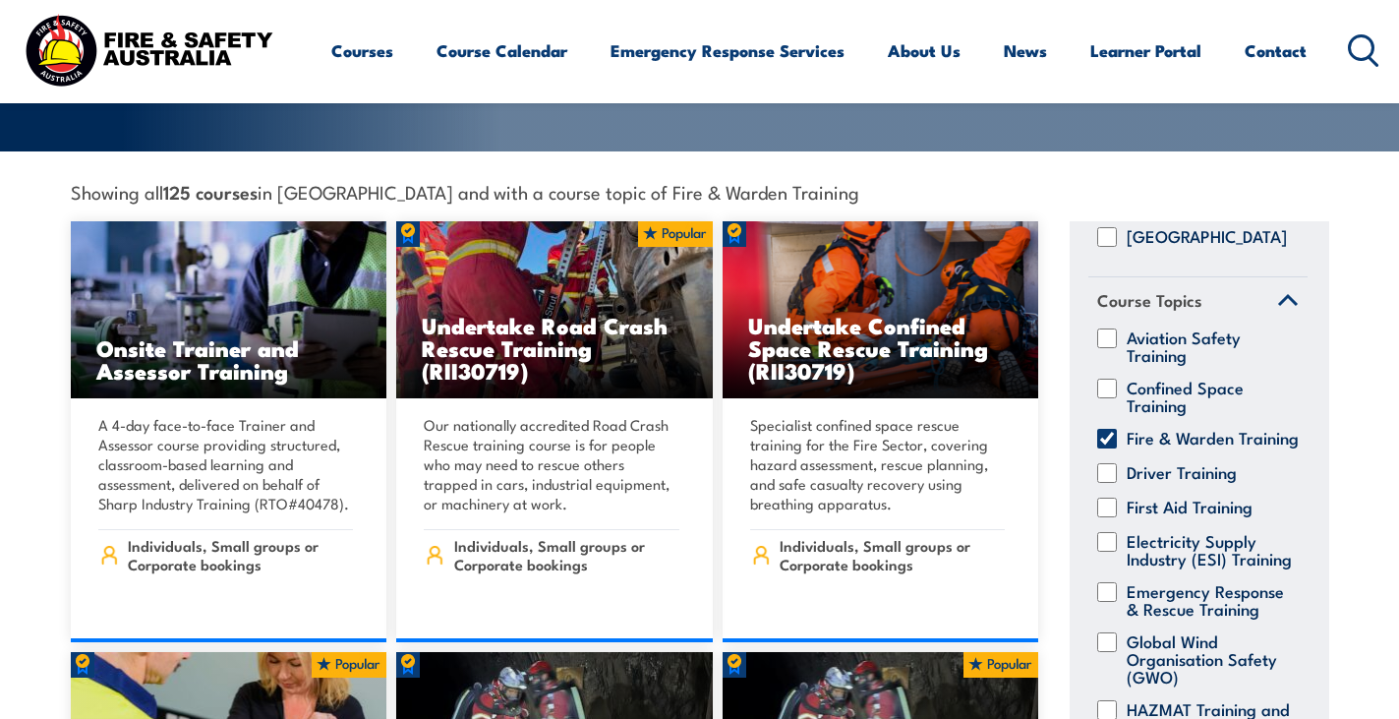
scroll to position [393, 0]
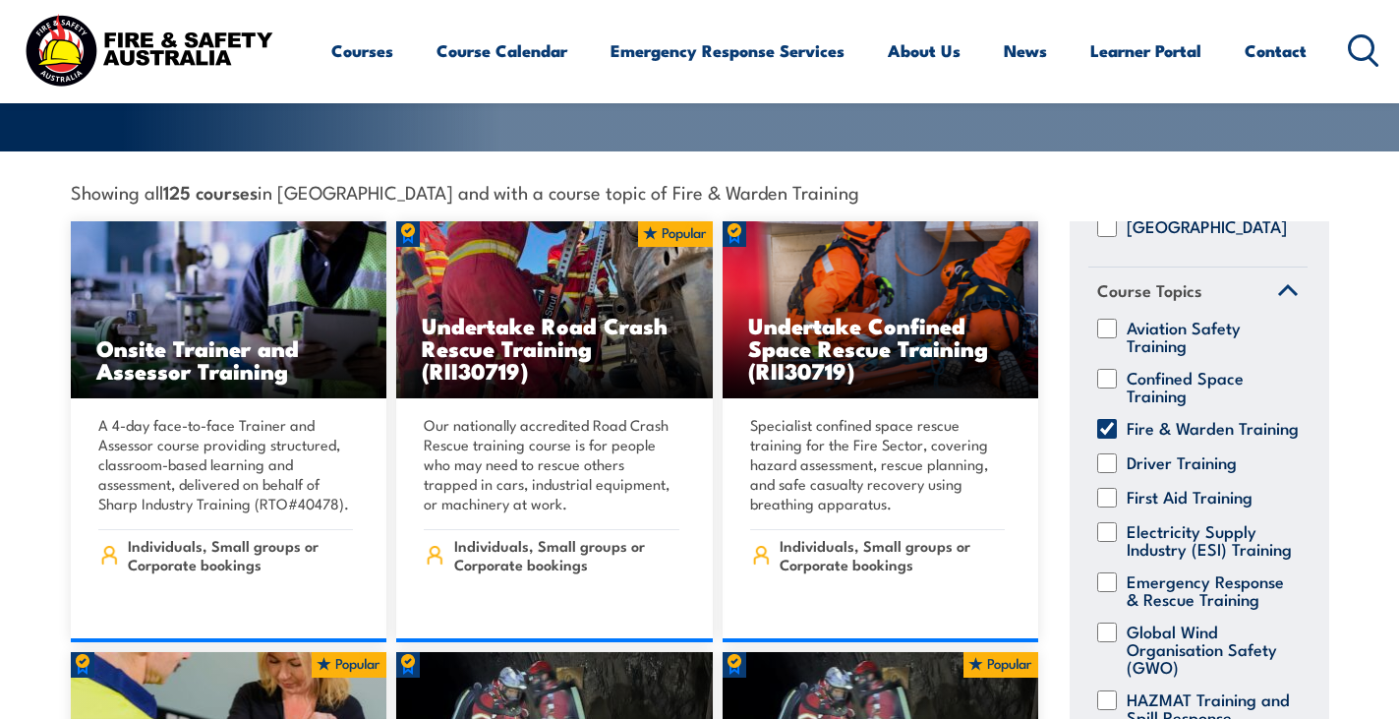
click at [1107, 322] on input "Aviation Safety Training" at bounding box center [1107, 328] width 20 height 20
checkbox input "true"
click at [1104, 369] on input "Confined Space Training" at bounding box center [1107, 379] width 20 height 20
checkbox input "true"
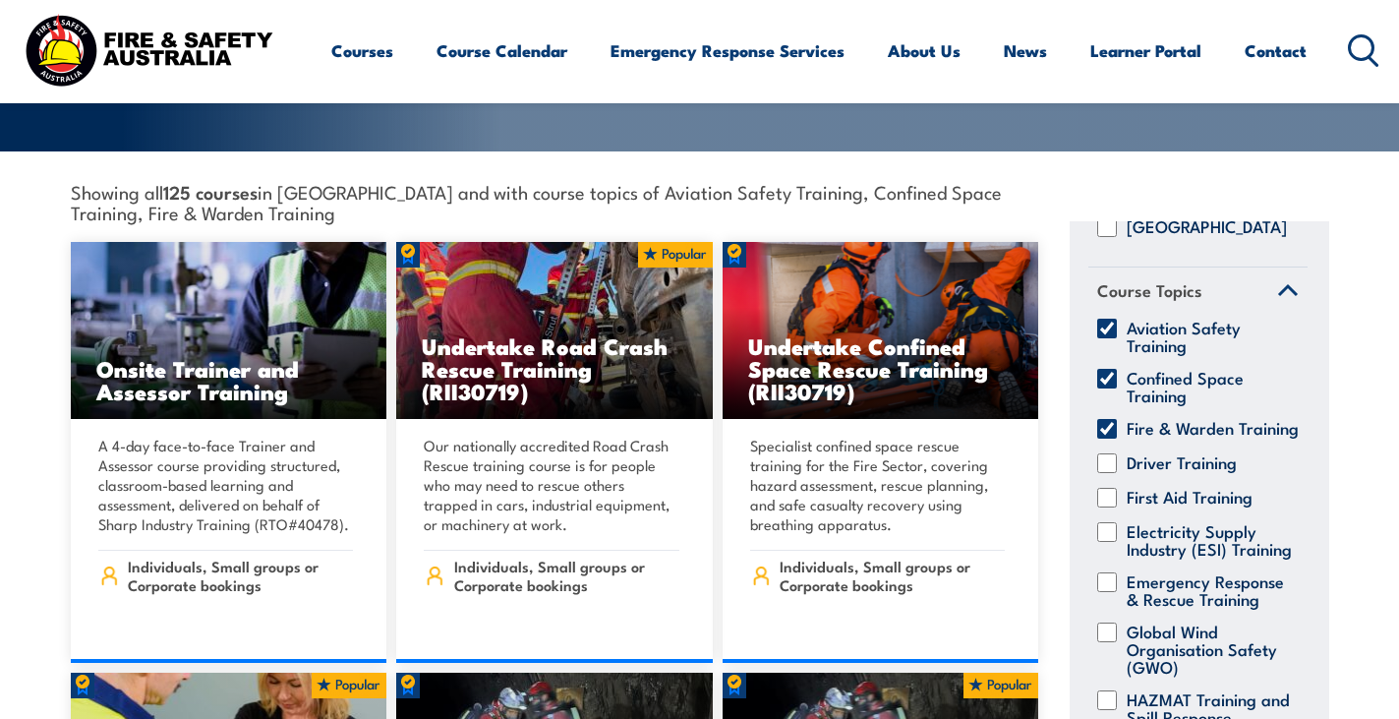
scroll to position [492, 0]
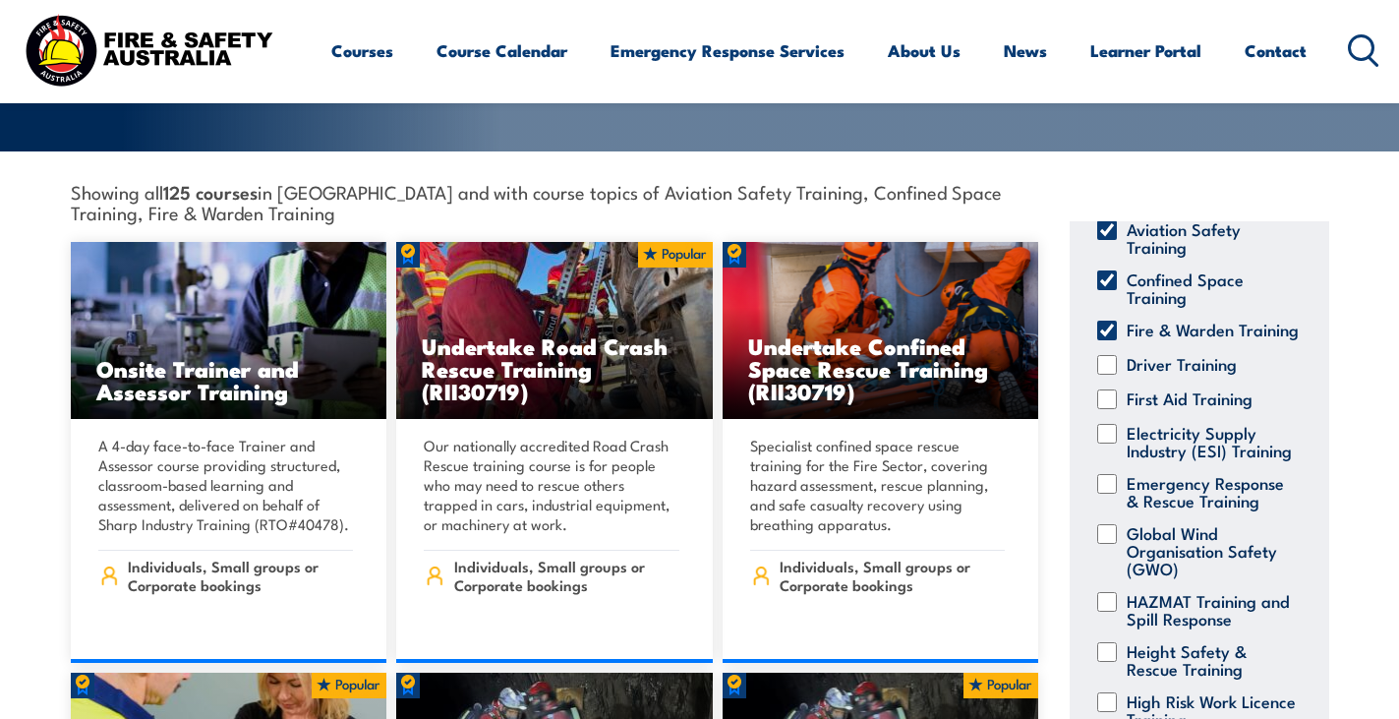
click at [1107, 374] on input "Driver Training" at bounding box center [1107, 365] width 20 height 20
checkbox input "true"
click at [1106, 407] on input "First Aid Training" at bounding box center [1107, 399] width 20 height 20
checkbox input "true"
click at [1105, 440] on input "Electricity Supply Industry (ESI) Training" at bounding box center [1107, 434] width 20 height 20
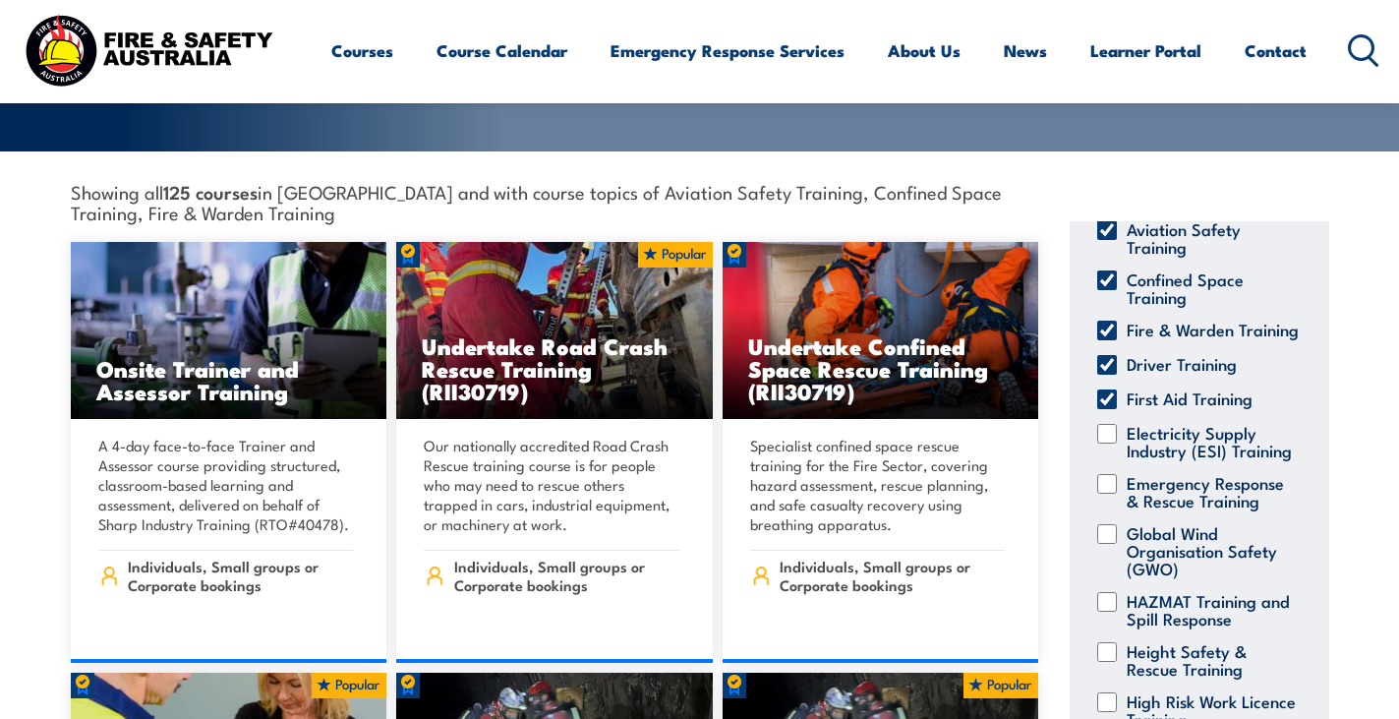
checkbox input "true"
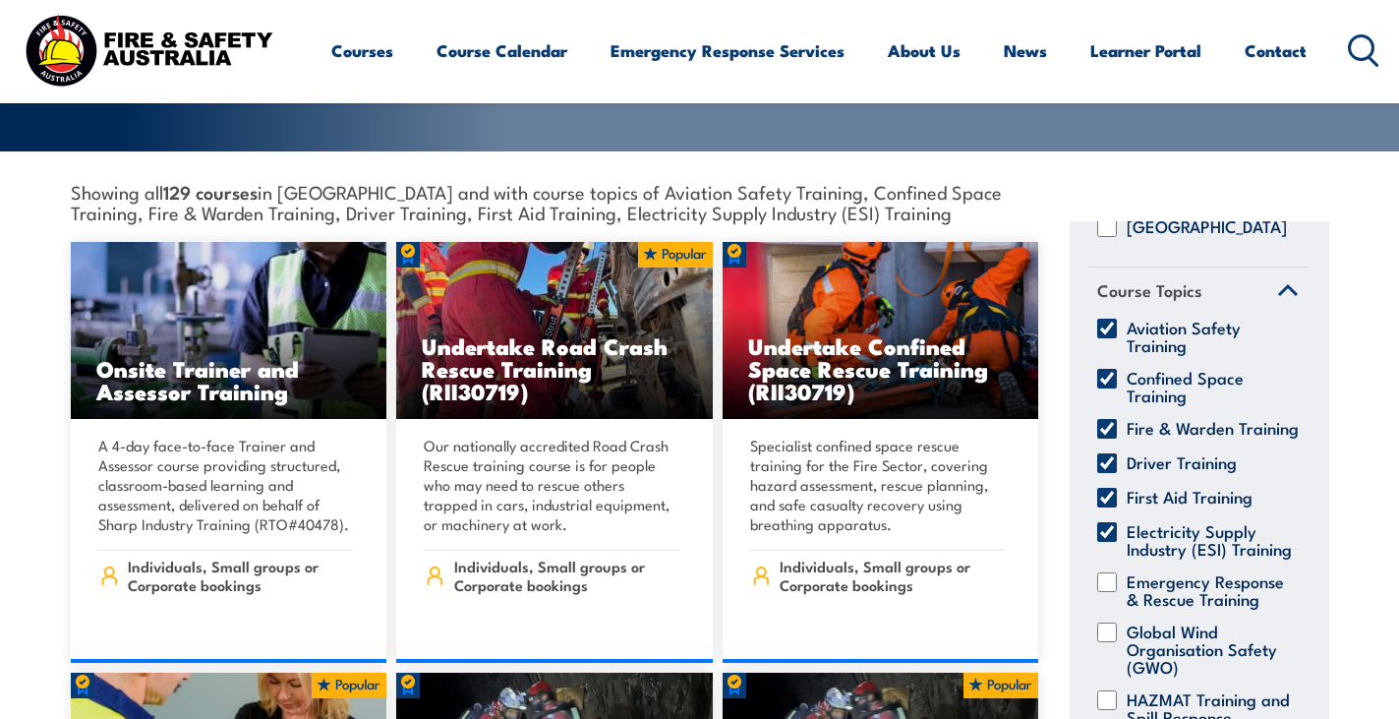
scroll to position [688, 0]
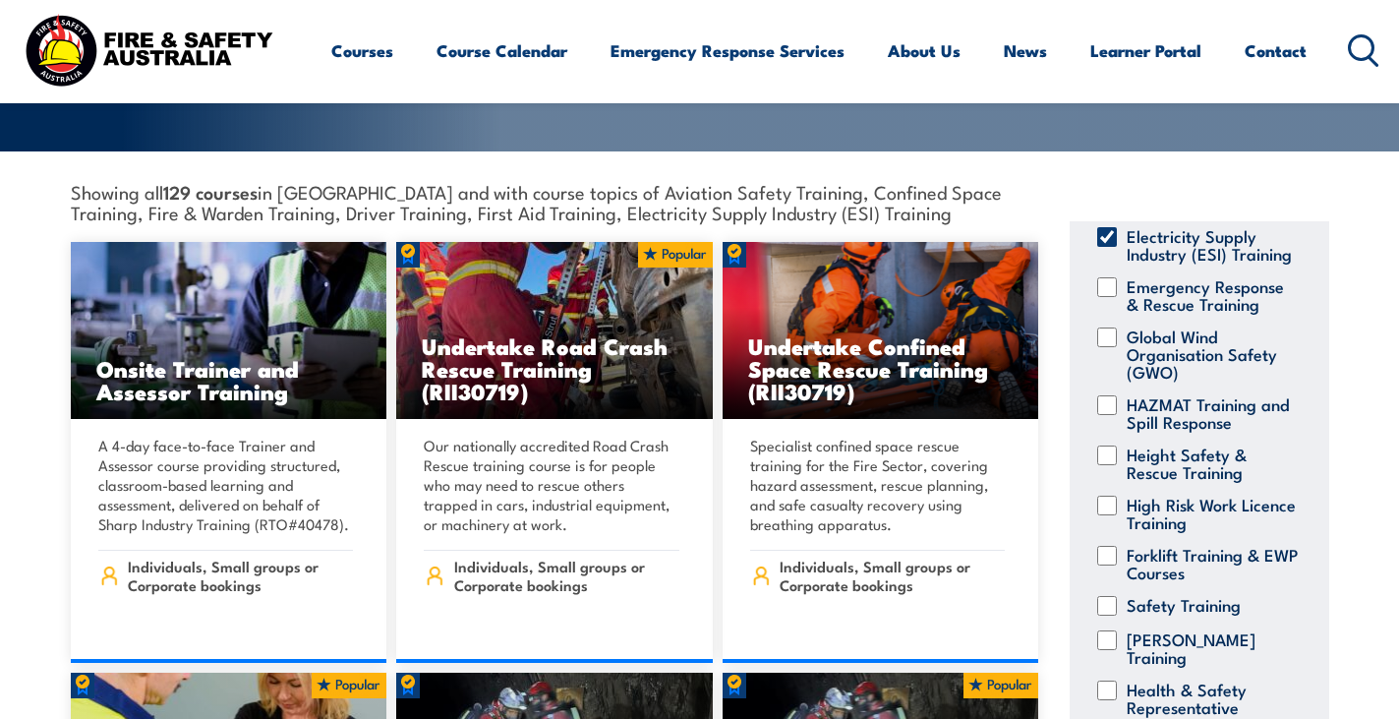
click at [1106, 515] on input "High Risk Work Licence Training" at bounding box center [1107, 505] width 20 height 20
checkbox input "true"
click at [1104, 465] on input "Height Safety & Rescue Training" at bounding box center [1107, 455] width 20 height 20
checkbox input "true"
click at [1106, 565] on input "Forklift Training & EWP Courses" at bounding box center [1107, 556] width 20 height 20
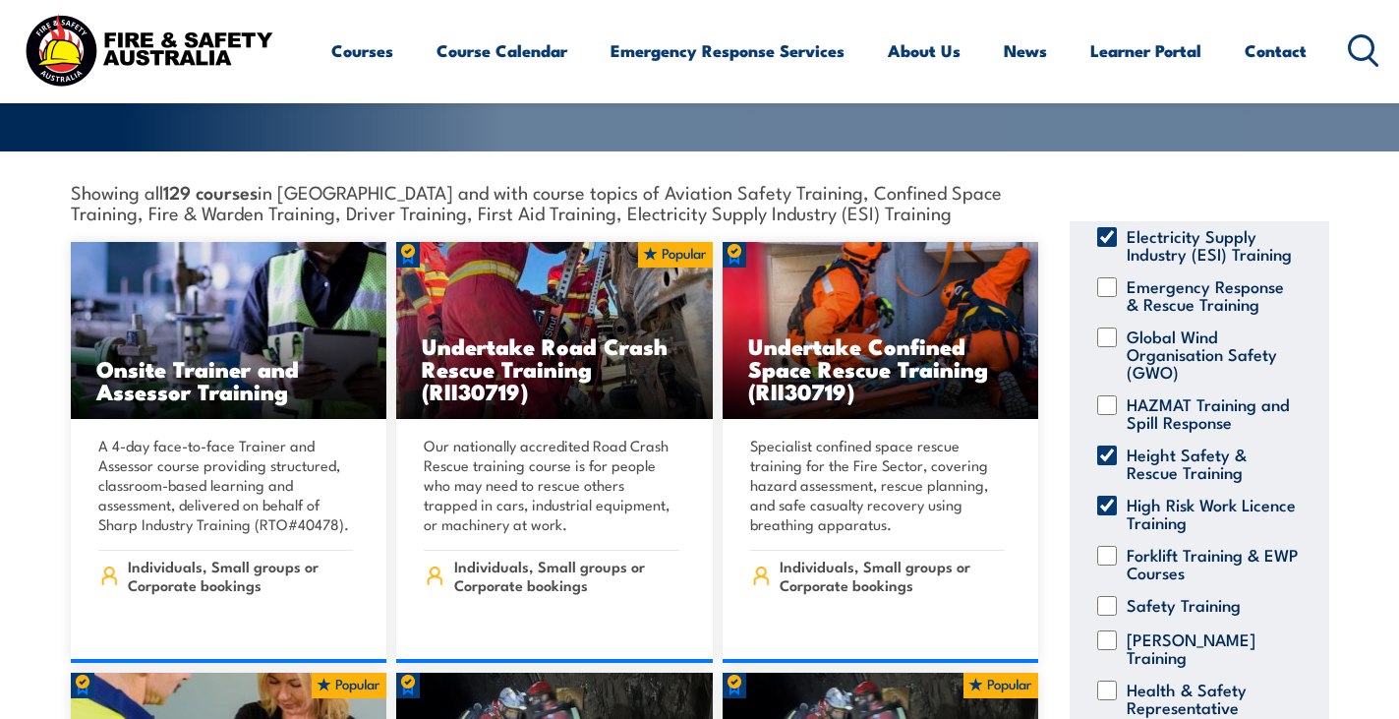
checkbox input "true"
click at [1105, 615] on input "Safety Training" at bounding box center [1107, 606] width 20 height 20
checkbox input "true"
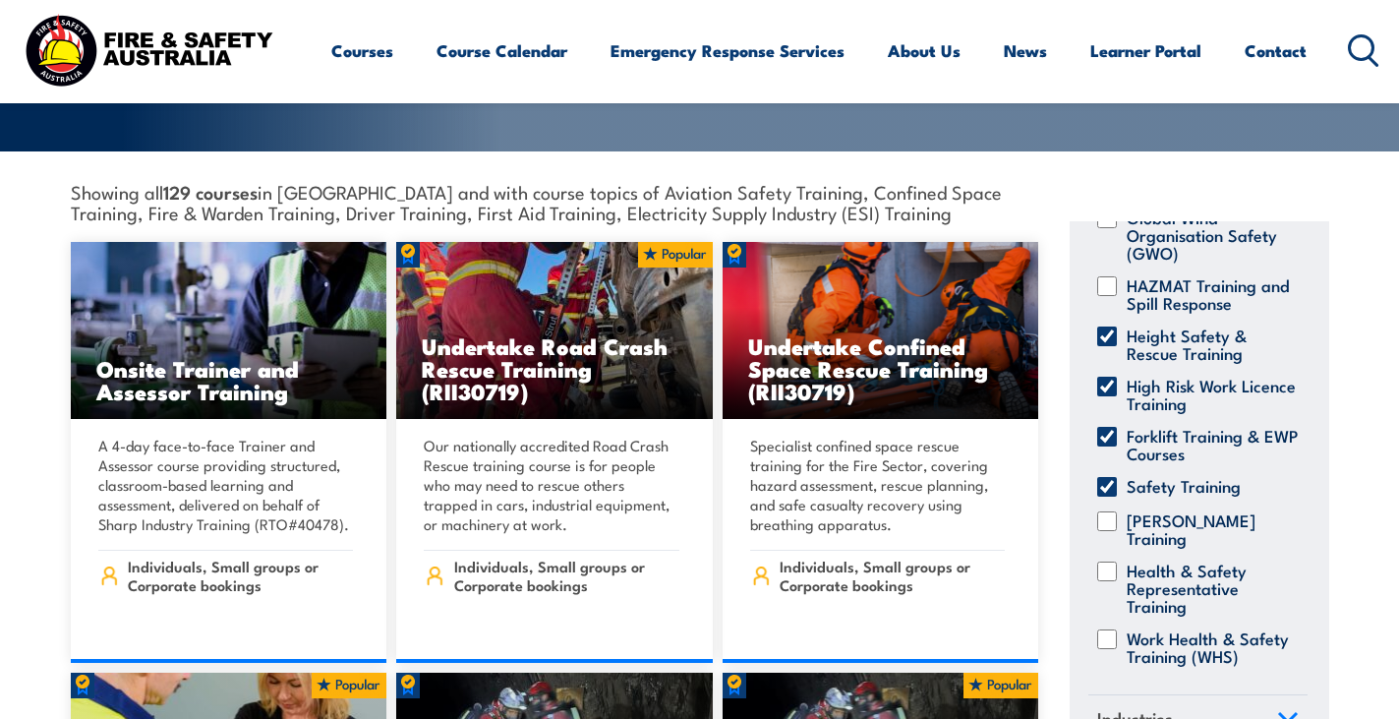
scroll to position [858, 0]
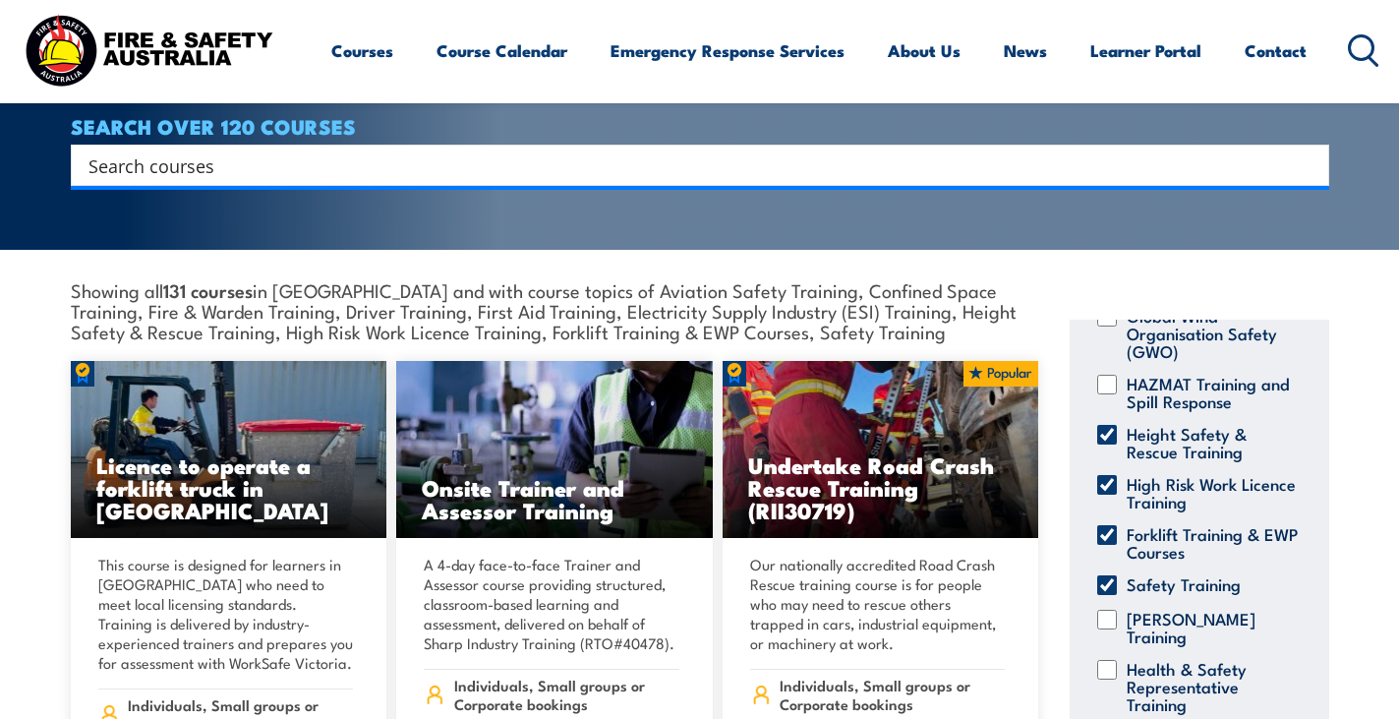
scroll to position [688, 0]
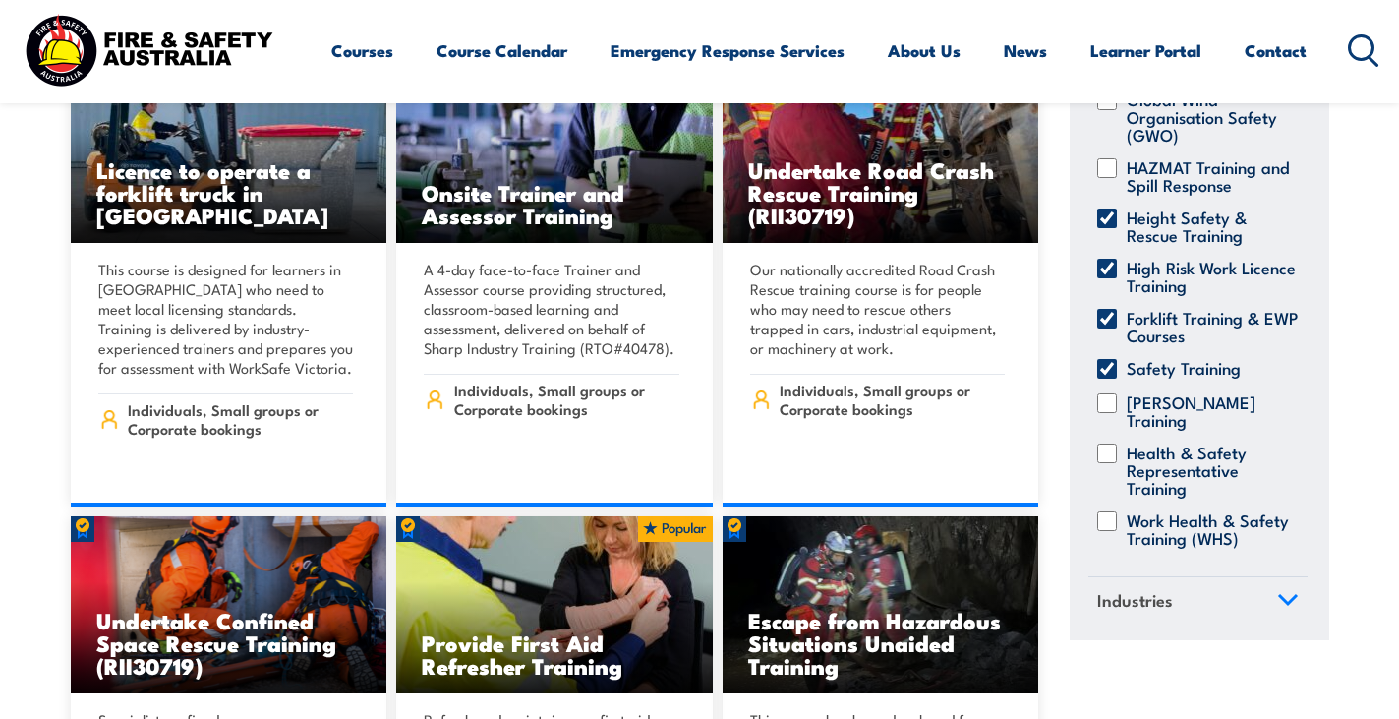
click at [1111, 510] on input "Work Health & Safety Training (WHS)" at bounding box center [1107, 520] width 20 height 20
checkbox input "true"
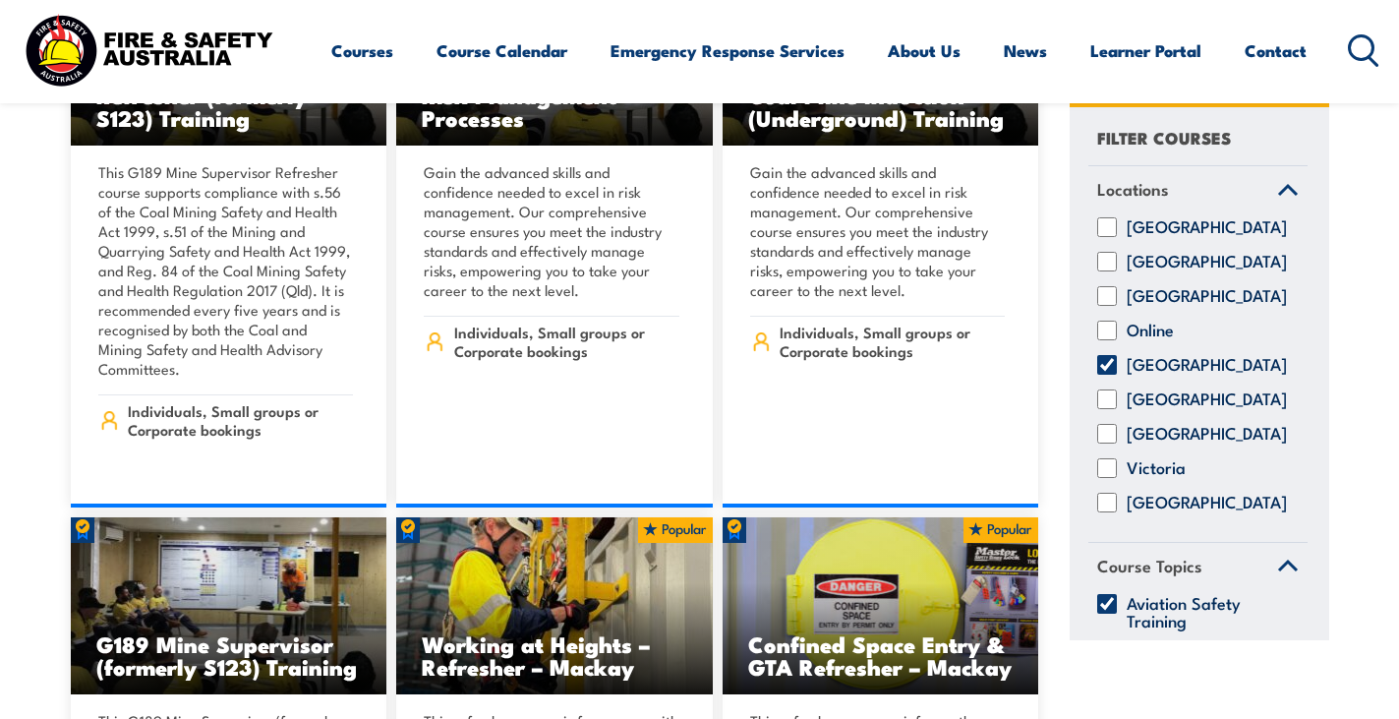
scroll to position [1966, 0]
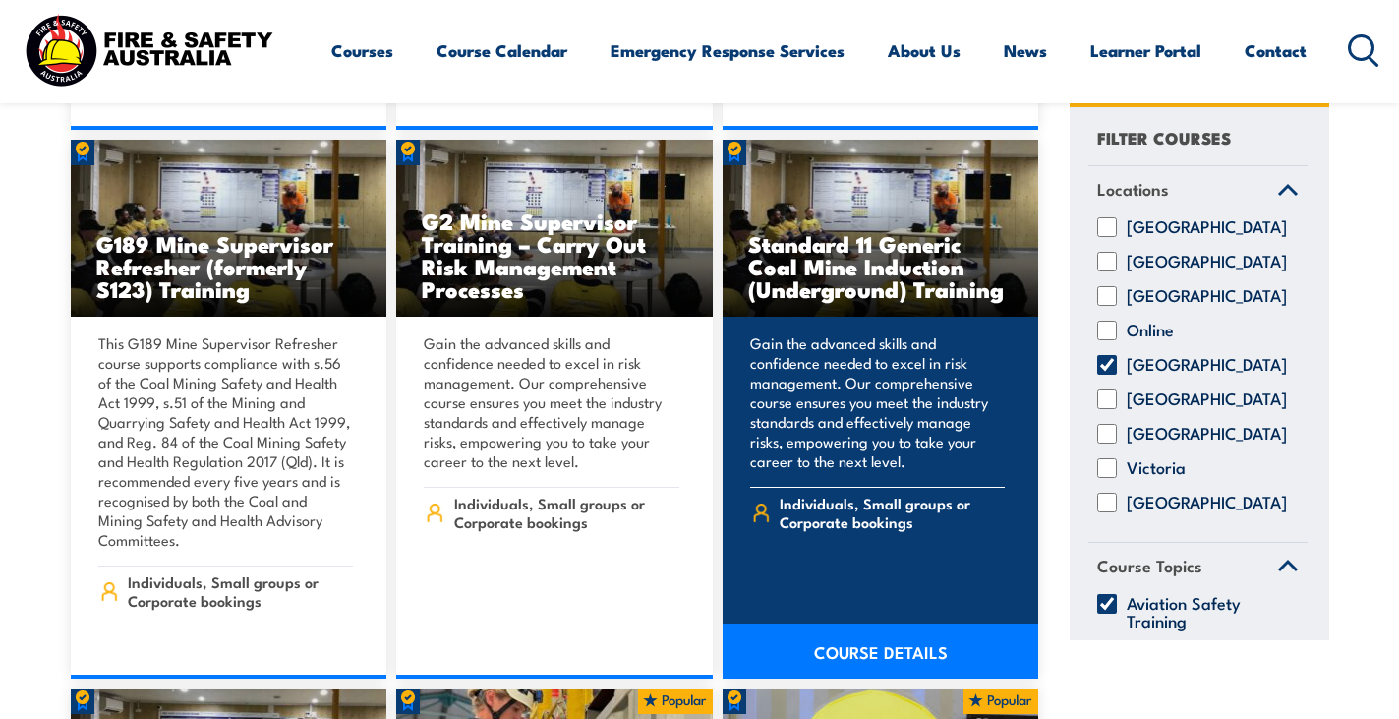
click at [839, 179] on img at bounding box center [881, 228] width 317 height 177
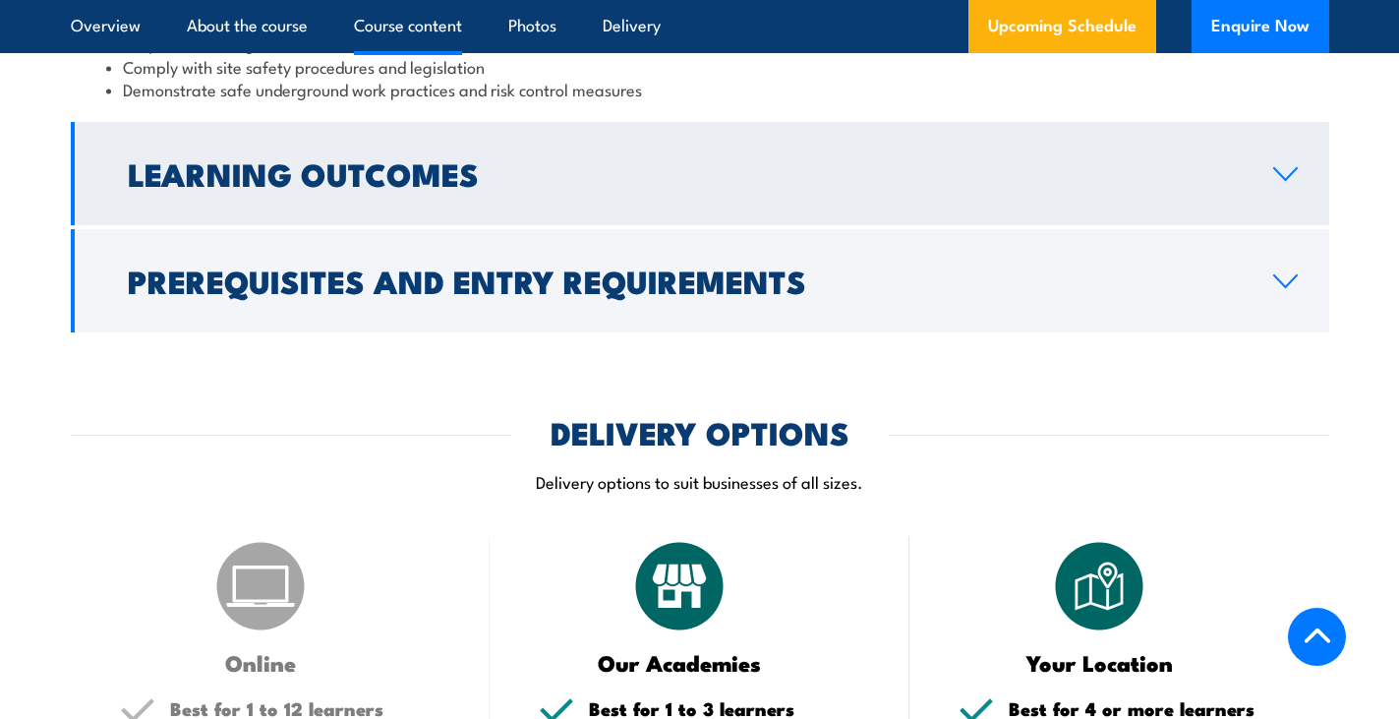
scroll to position [2261, 0]
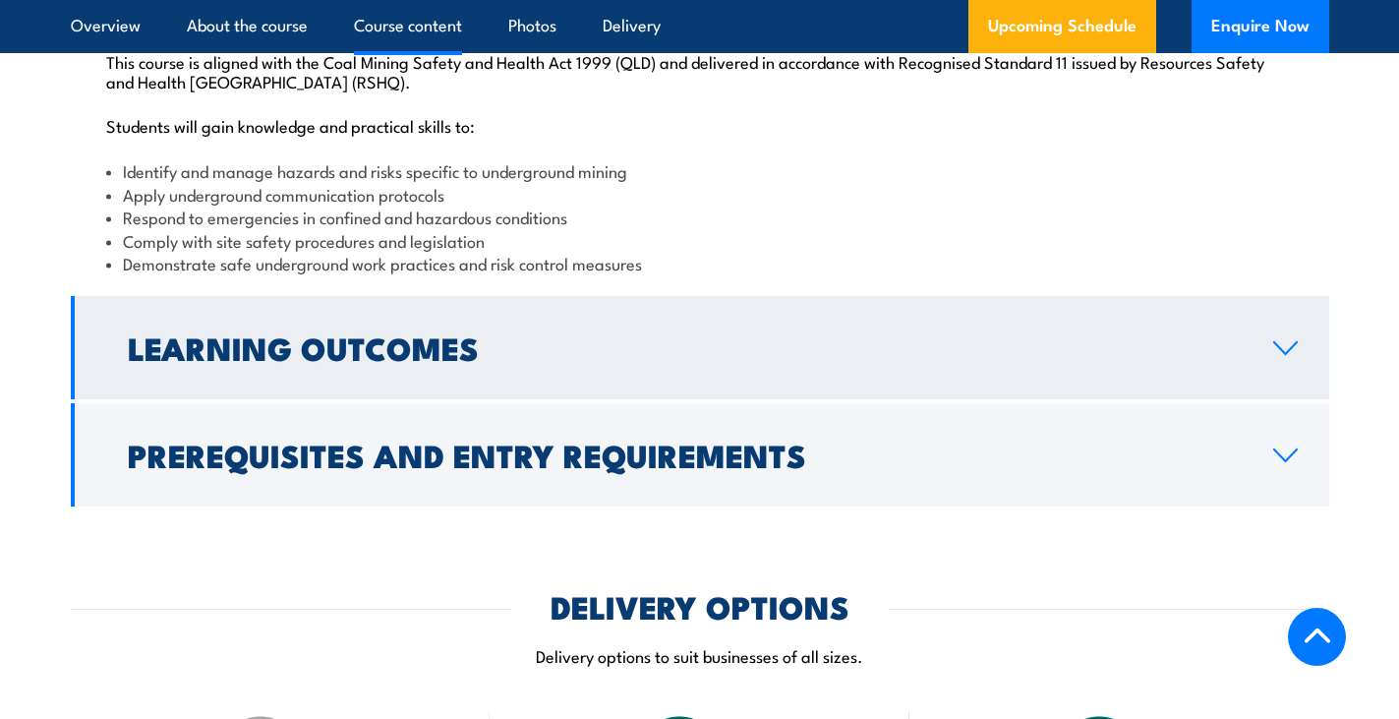
click at [747, 361] on h2 "Learning Outcomes" at bounding box center [685, 347] width 1114 height 28
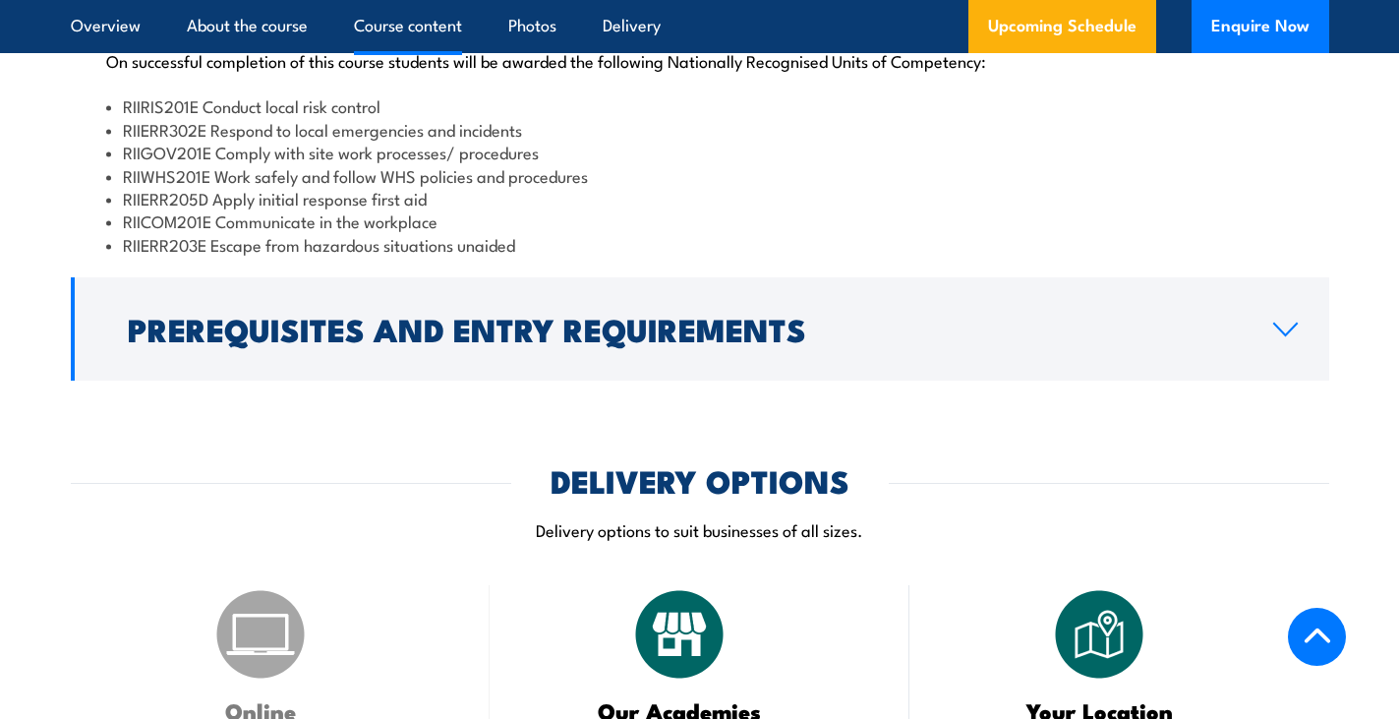
scroll to position [2289, 0]
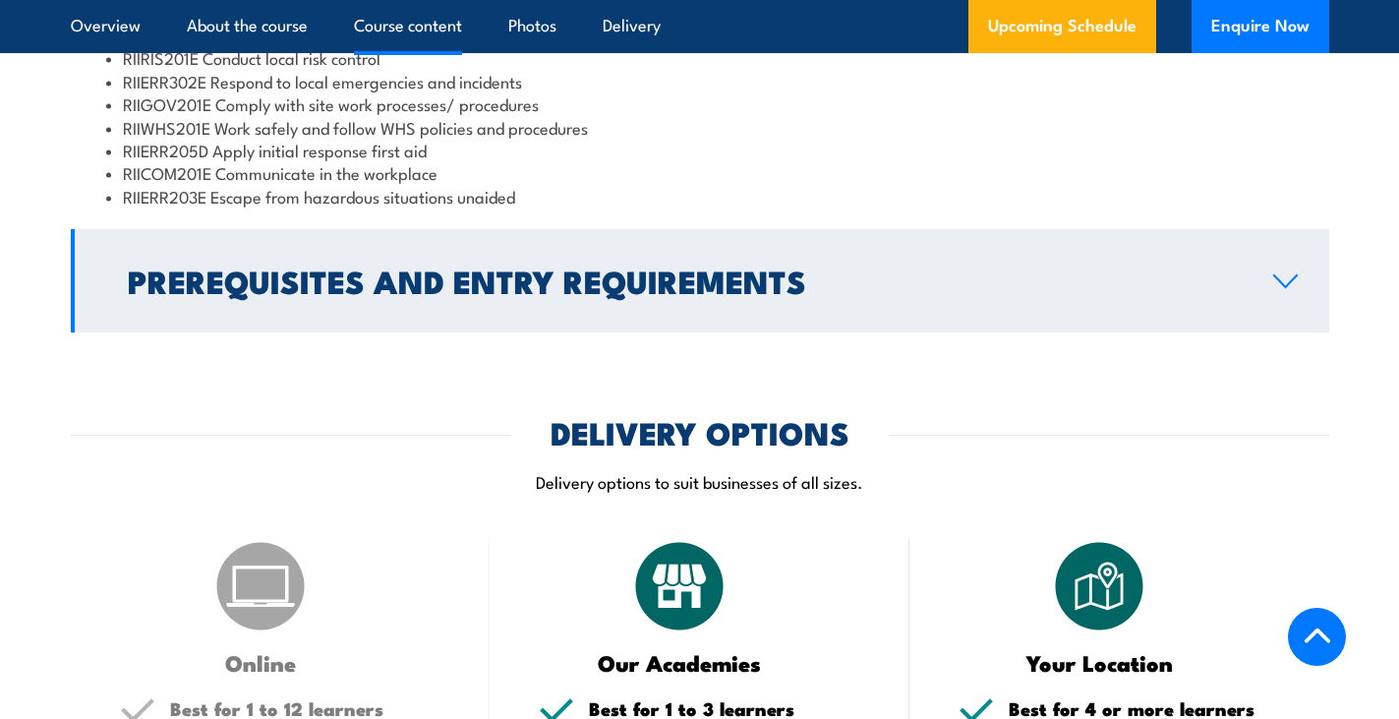
click at [745, 332] on link "Prerequisites and Entry Requirements" at bounding box center [700, 280] width 1258 height 103
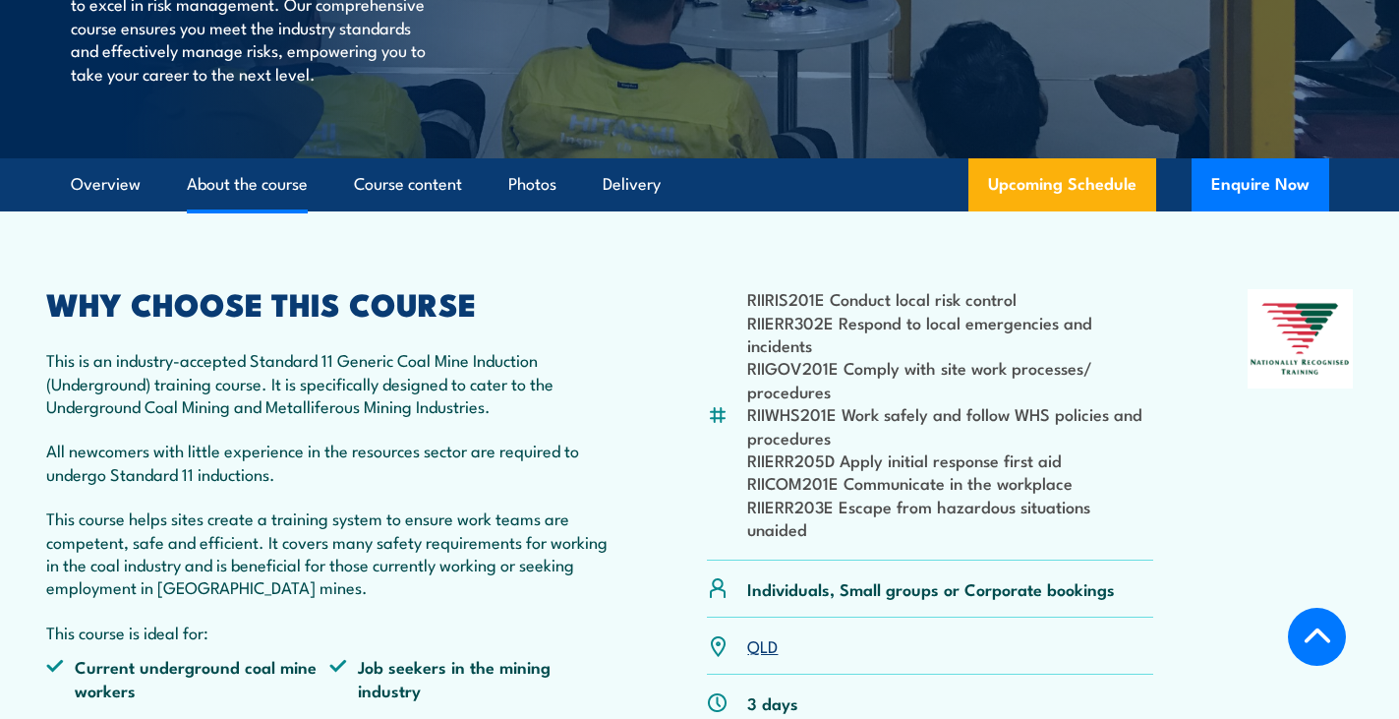
scroll to position [0, 0]
